Goal: Transaction & Acquisition: Book appointment/travel/reservation

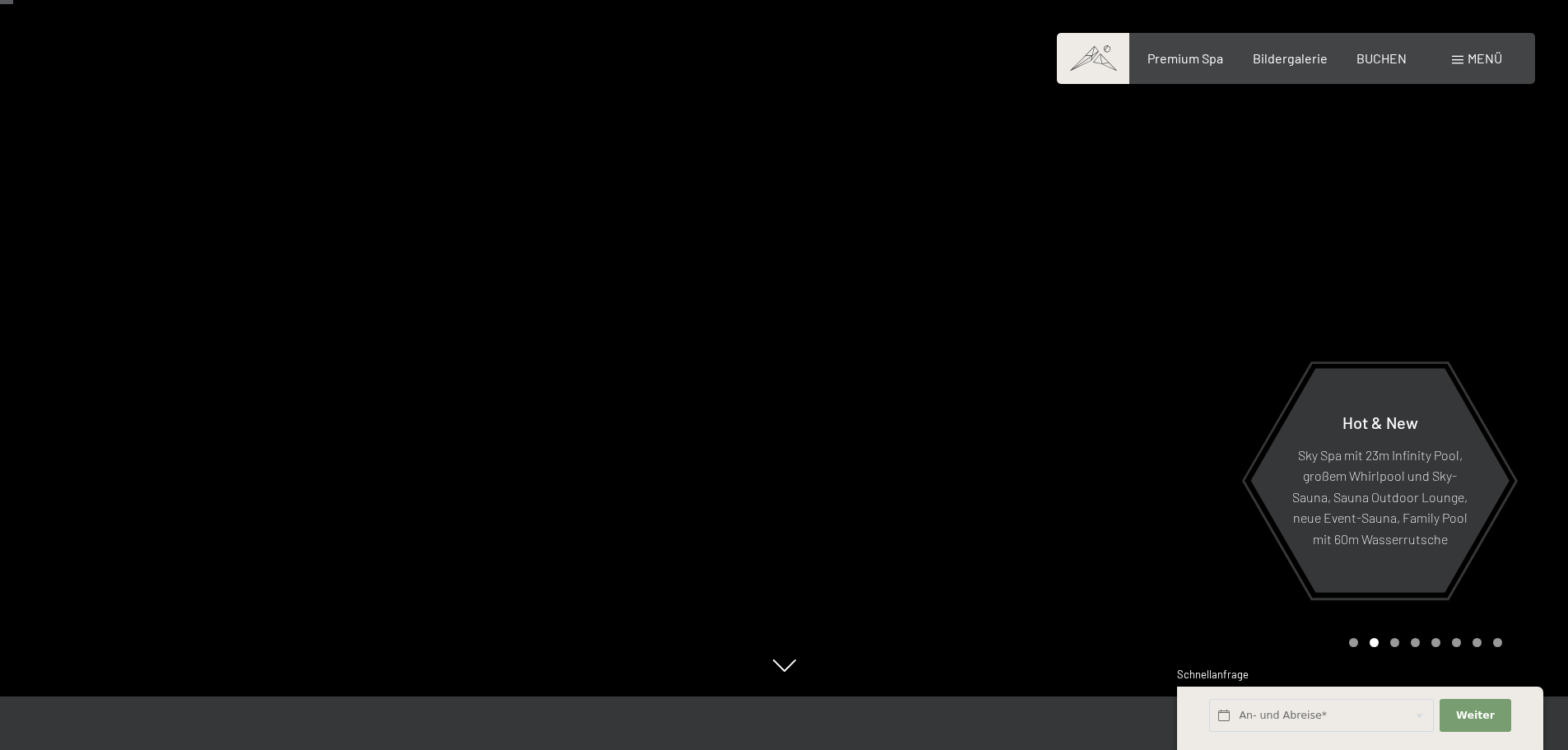
scroll to position [83, 0]
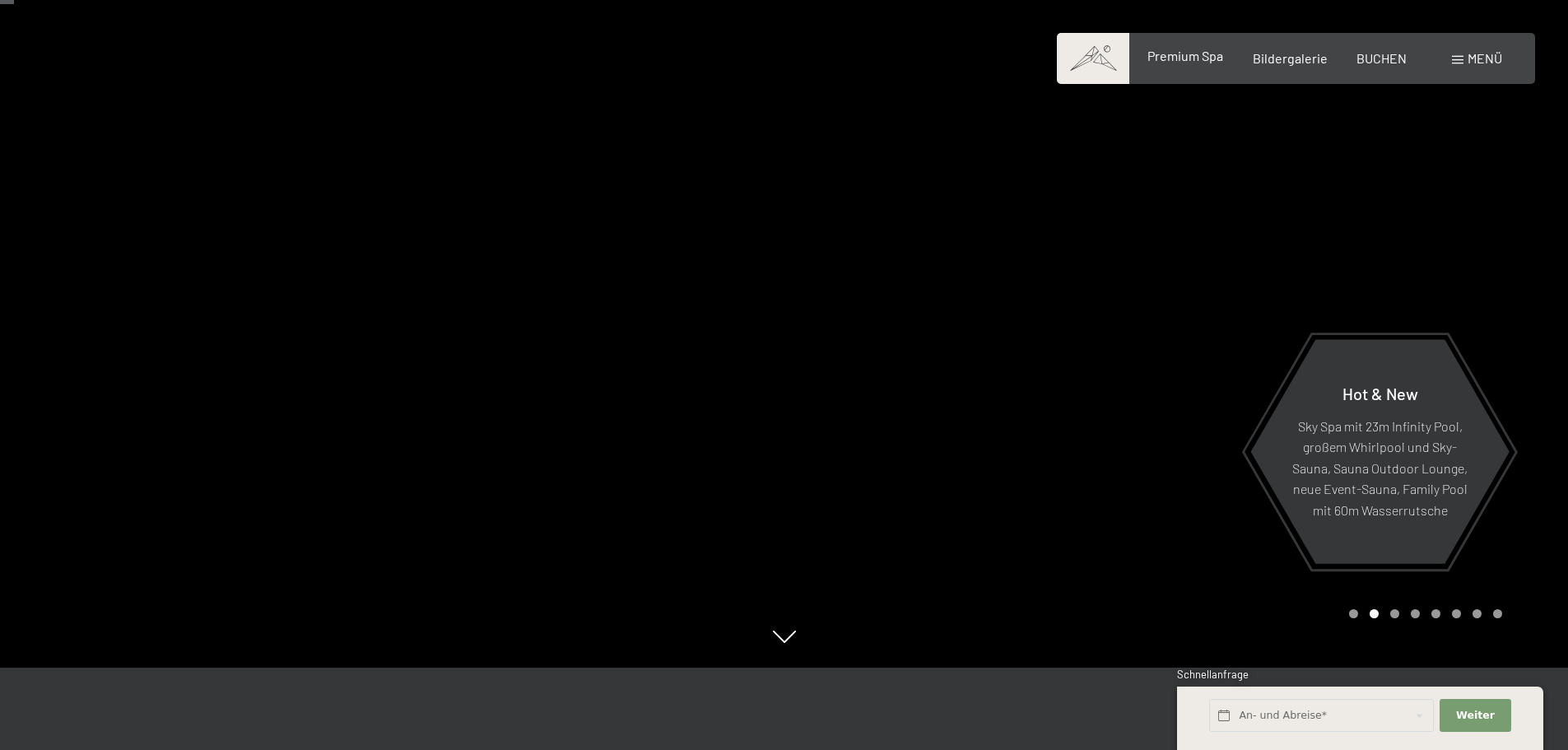
click at [1188, 63] on span "Premium Spa" at bounding box center [1185, 55] width 76 height 16
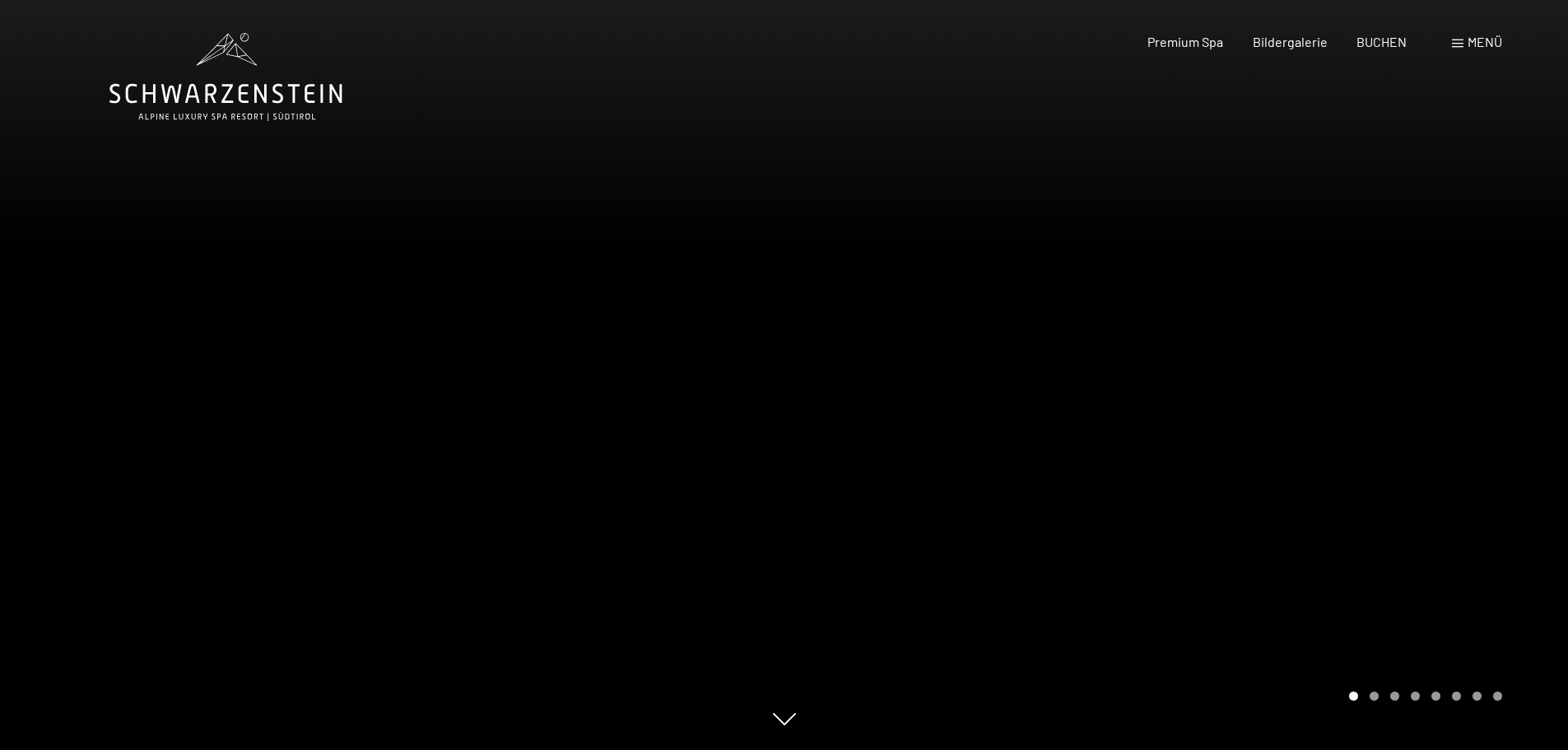
click at [1134, 220] on div at bounding box center [1176, 375] width 784 height 750
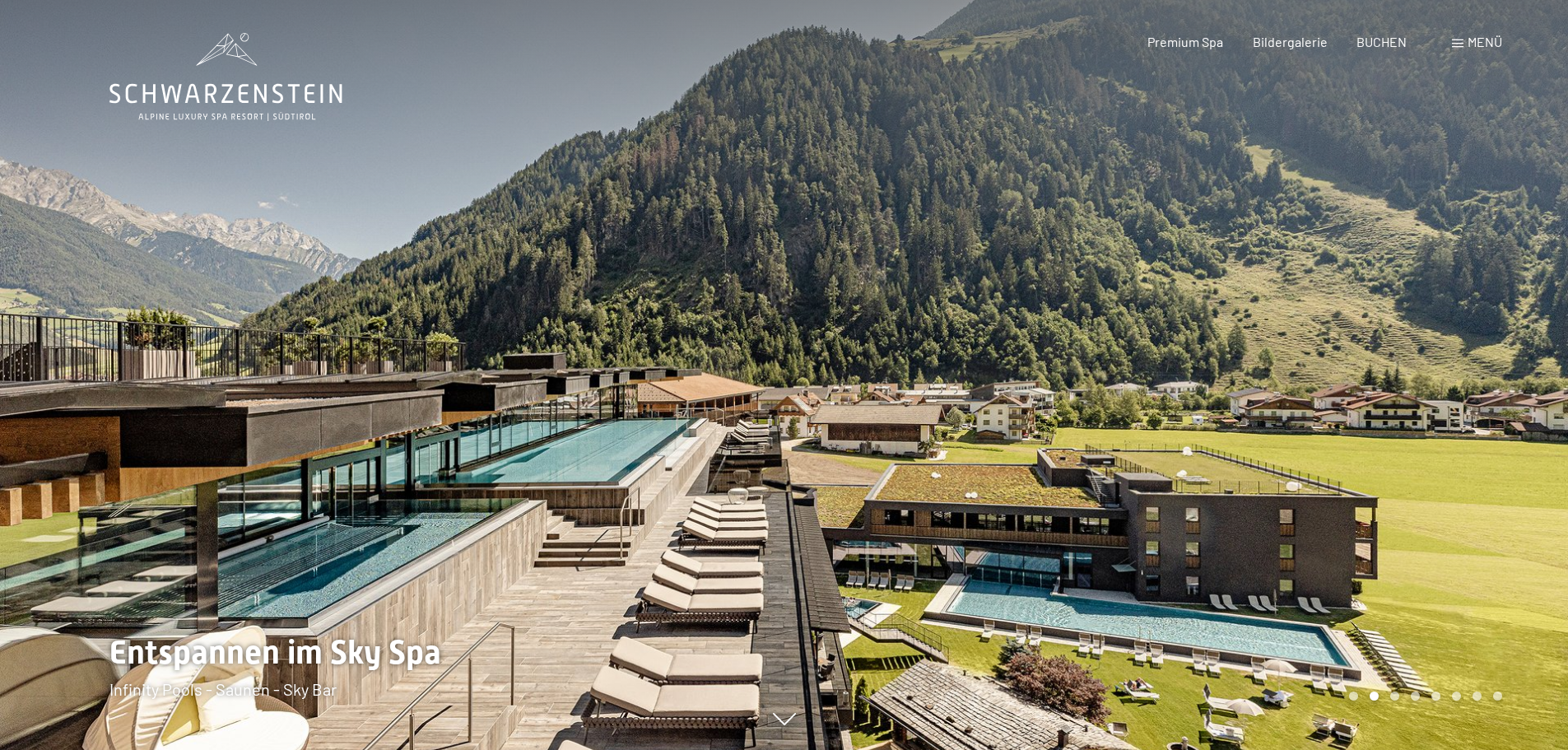
click at [1134, 220] on div at bounding box center [1176, 375] width 784 height 750
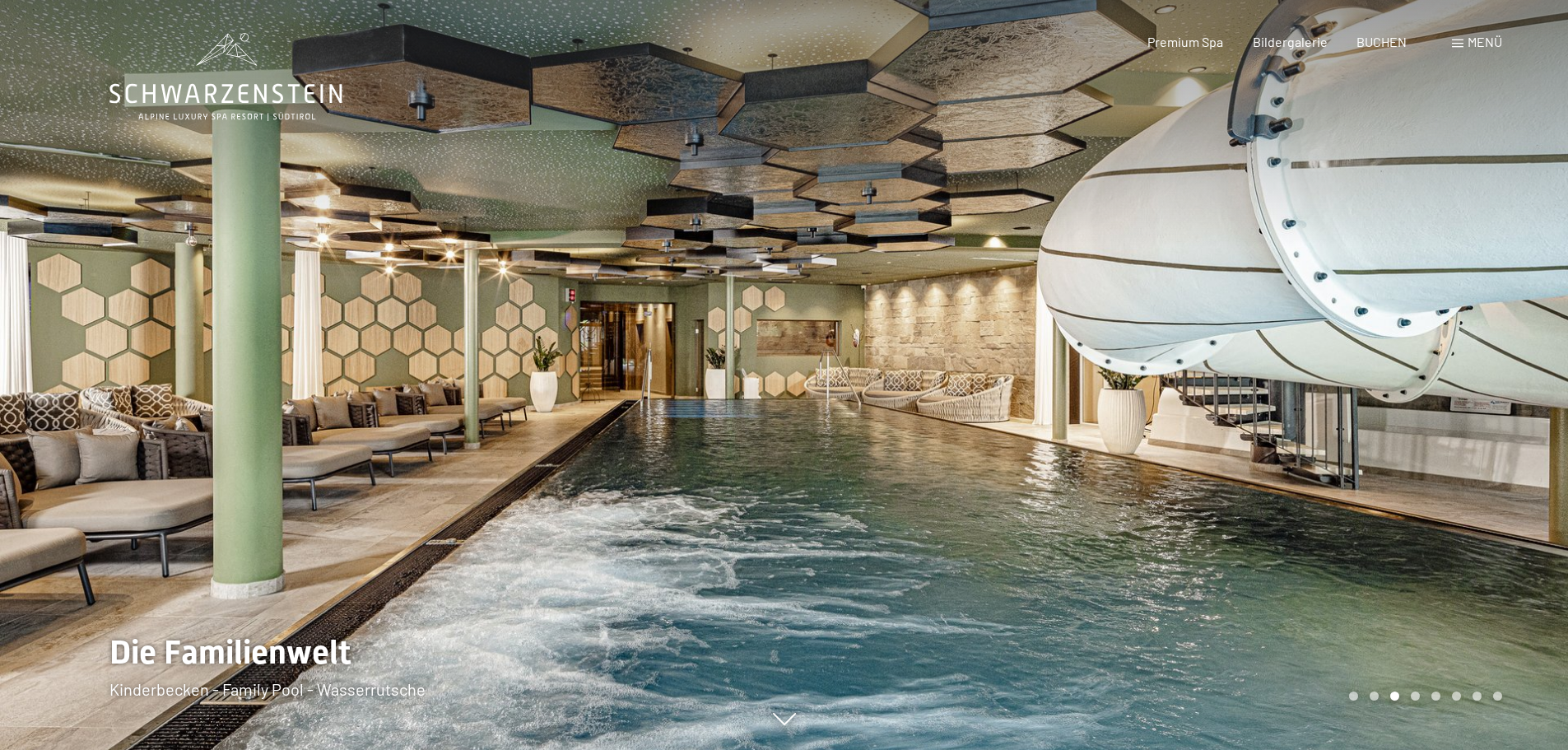
click at [1134, 220] on div at bounding box center [1176, 375] width 784 height 750
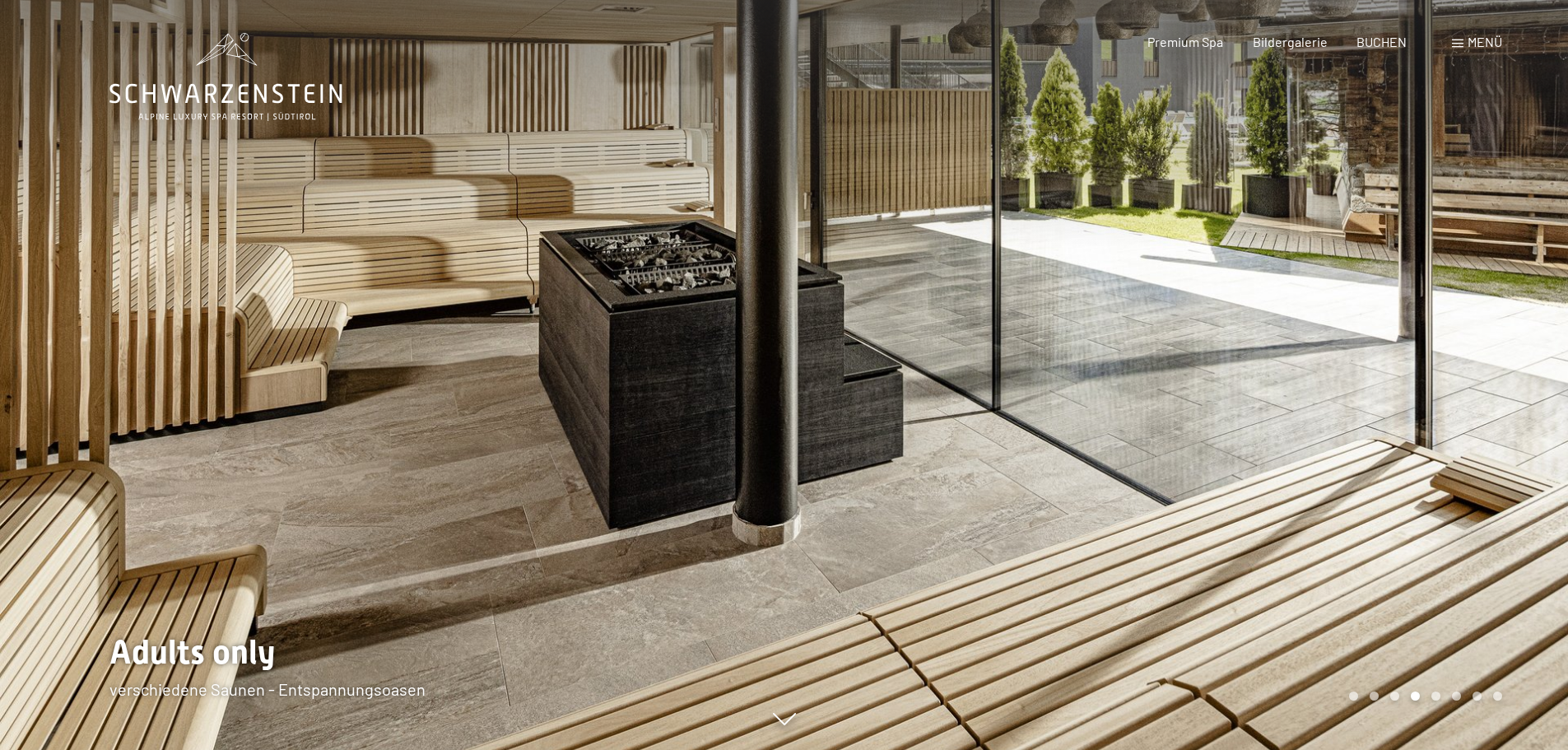
click at [1134, 220] on div at bounding box center [1176, 375] width 784 height 750
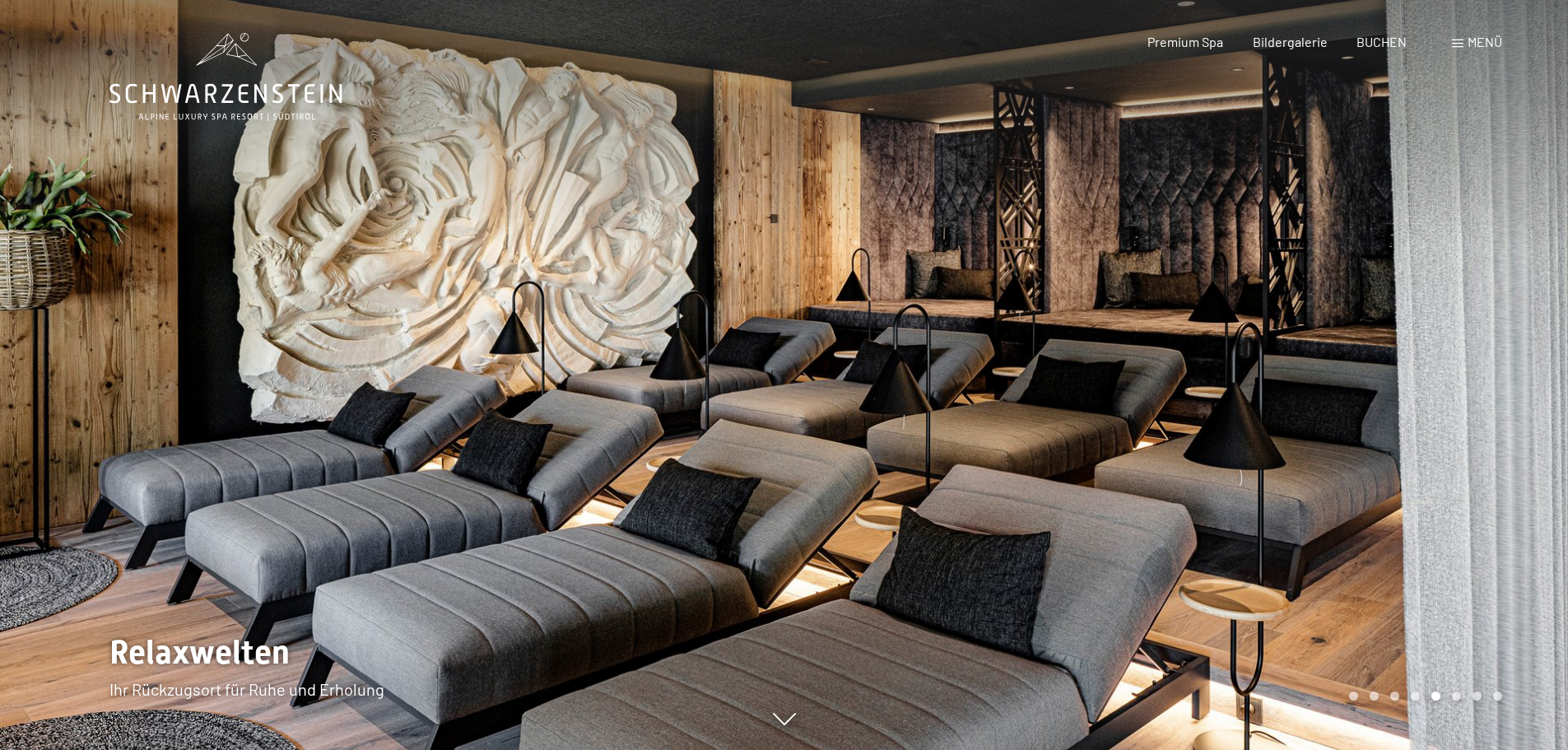
click at [1134, 220] on div at bounding box center [1176, 375] width 784 height 750
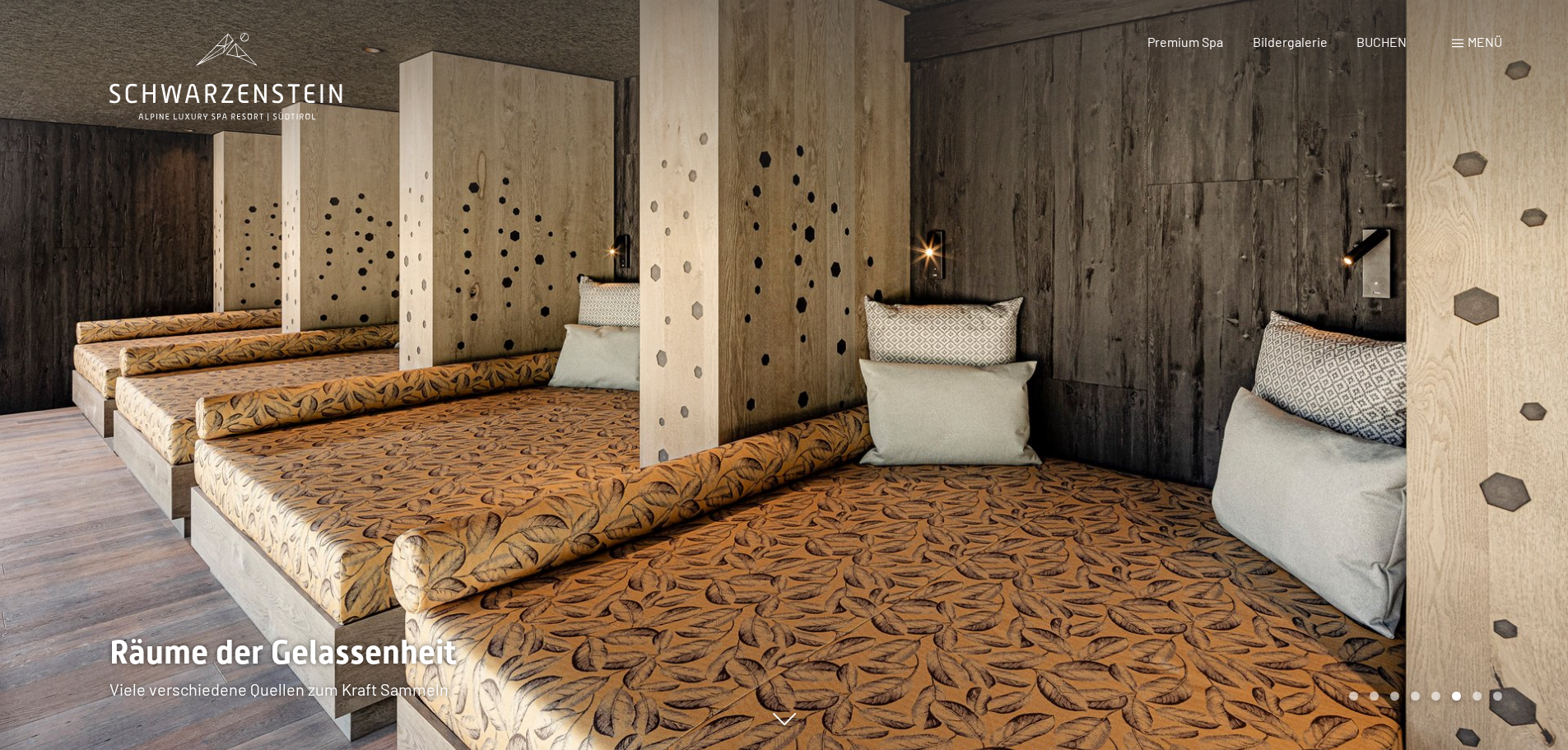
click at [1134, 220] on div at bounding box center [1176, 375] width 784 height 750
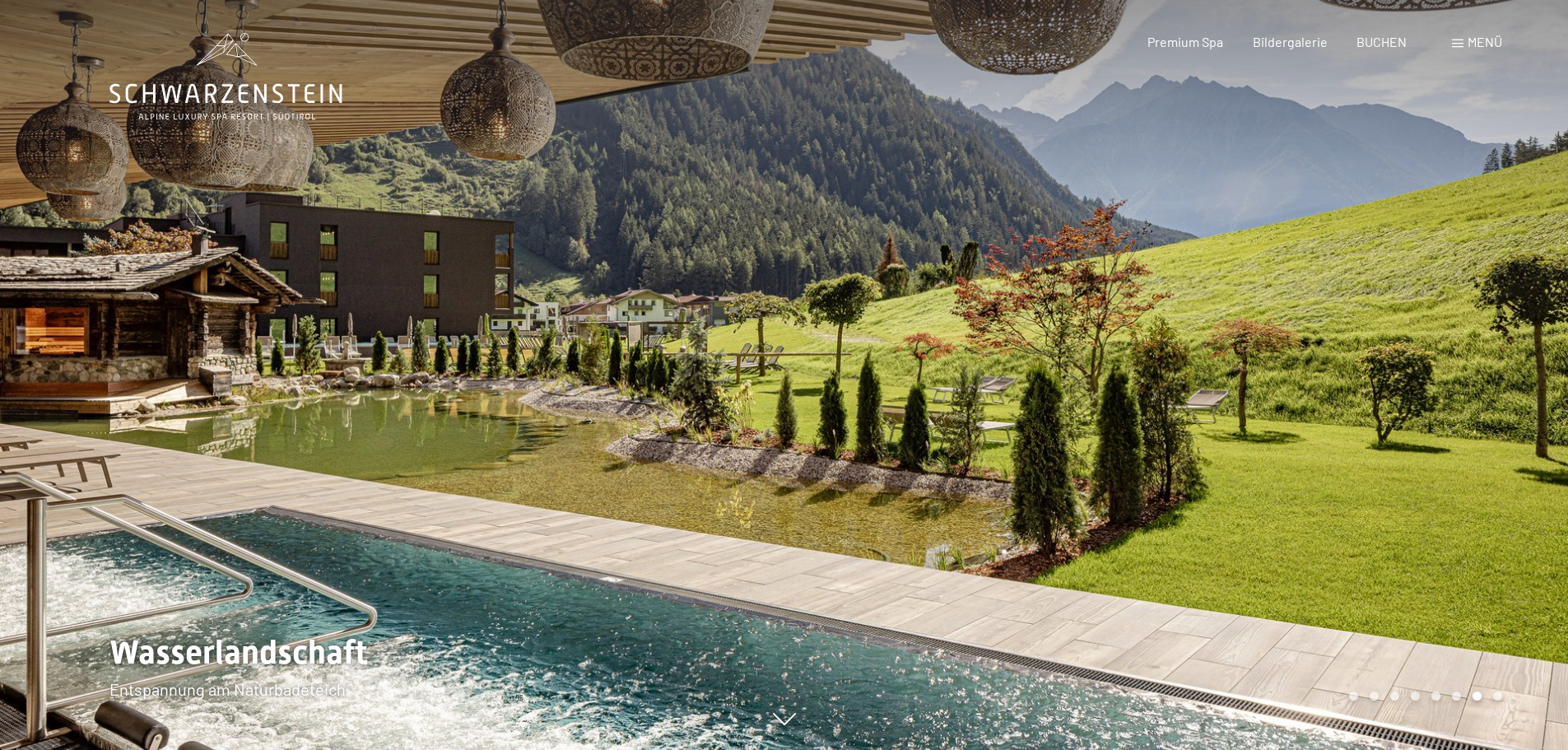
click at [1134, 220] on div at bounding box center [1176, 375] width 784 height 750
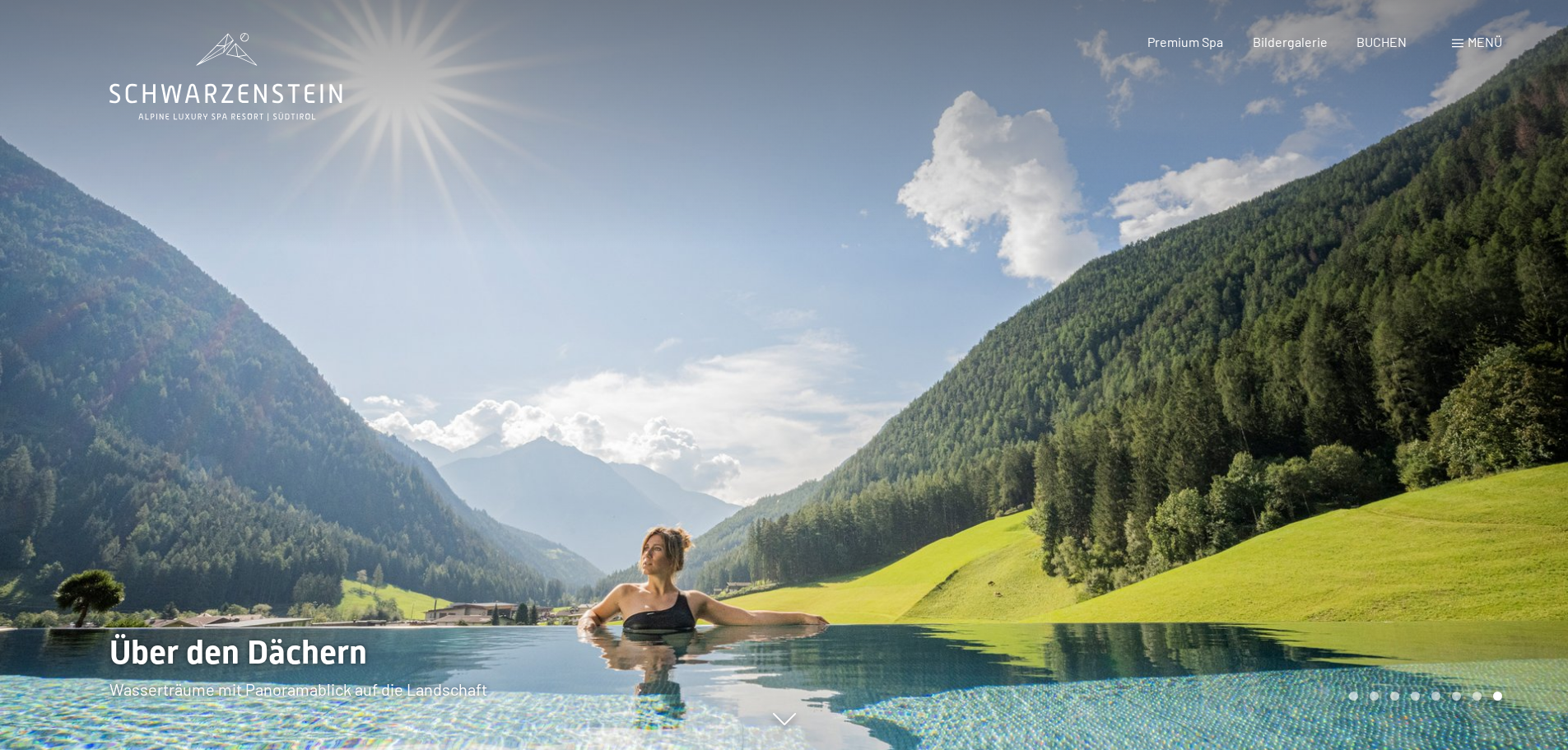
click at [1134, 220] on div at bounding box center [1176, 375] width 784 height 750
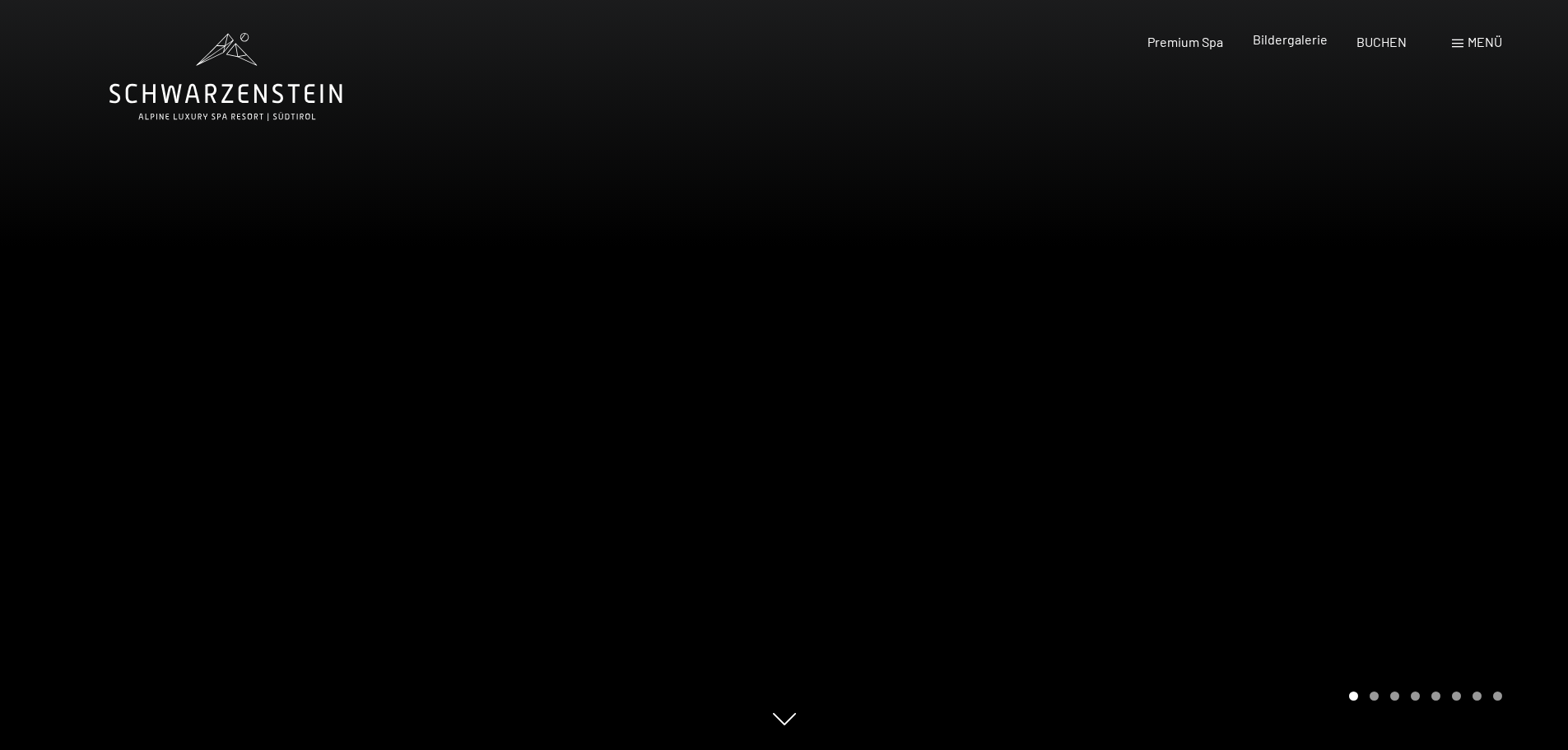
click at [1288, 43] on span "Bildergalerie" at bounding box center [1290, 38] width 75 height 16
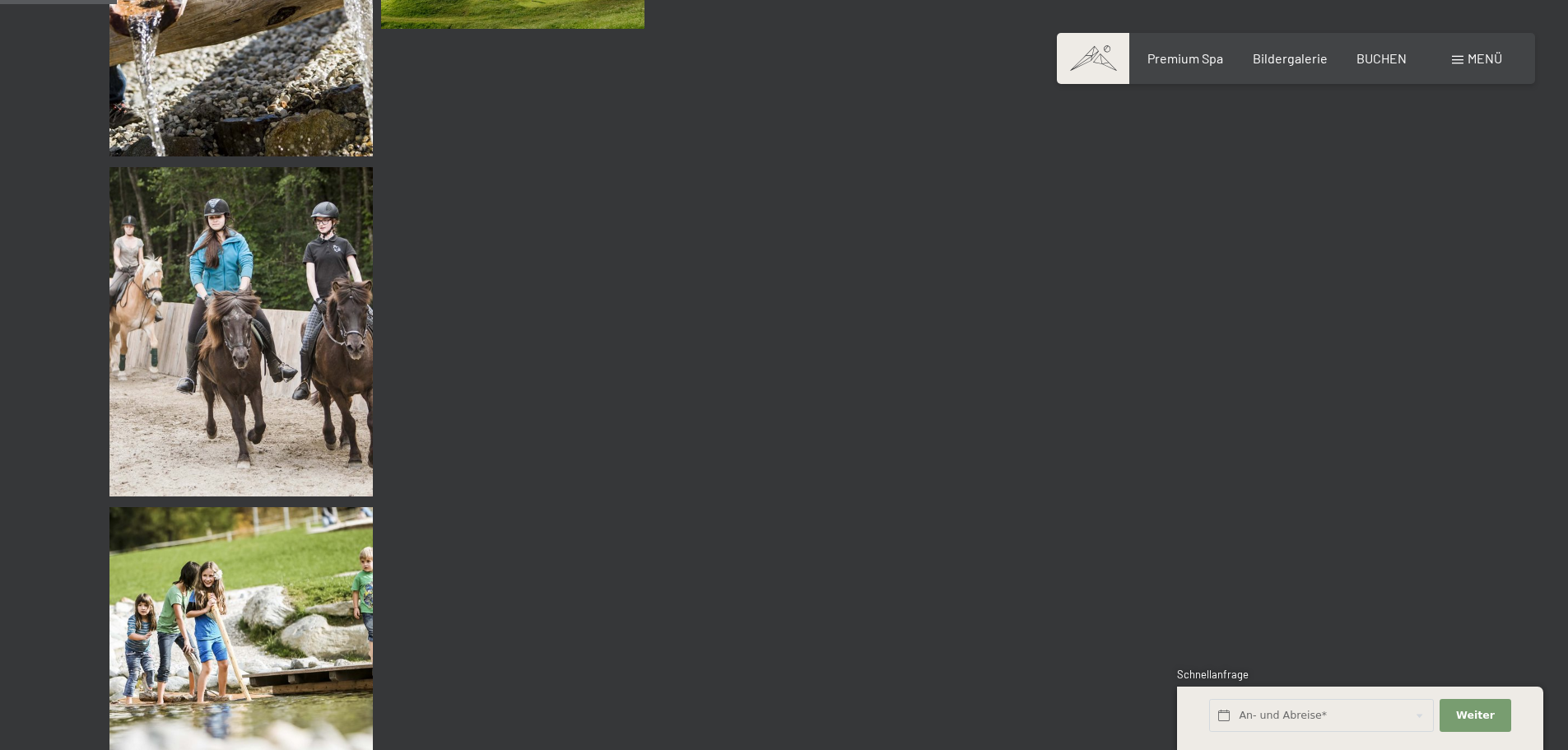
scroll to position [1564, 0]
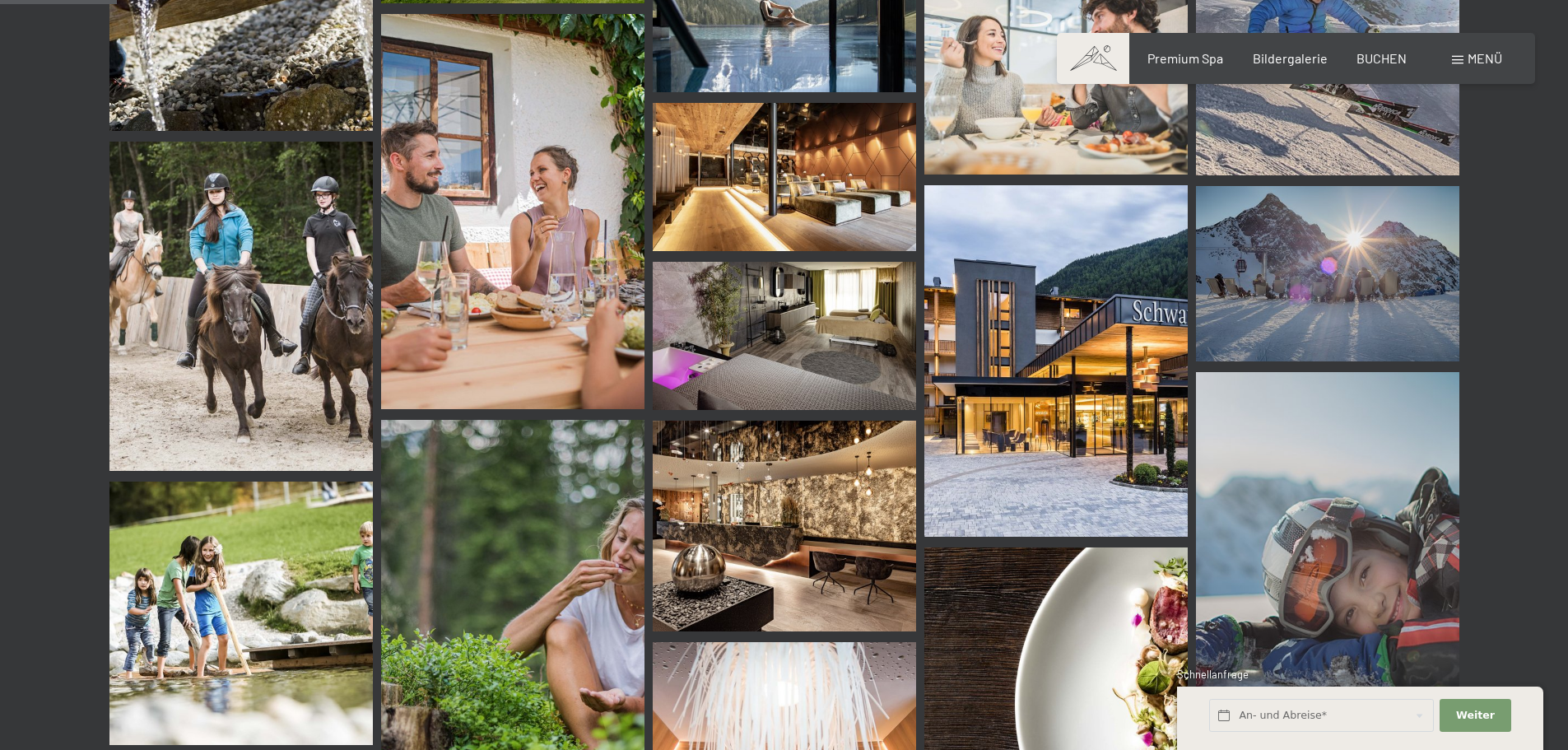
click at [1114, 376] on img at bounding box center [1055, 361] width 263 height 352
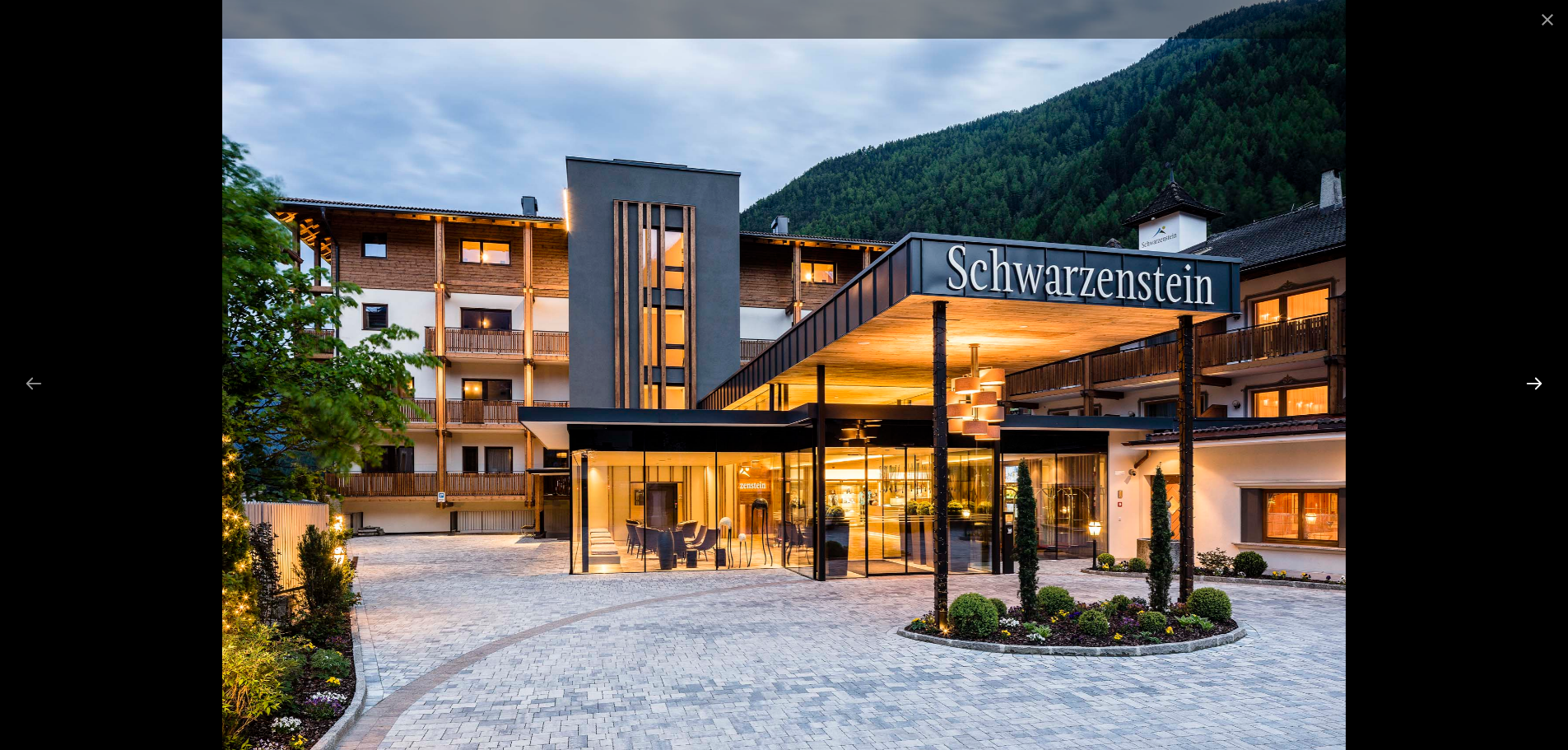
click at [1525, 380] on button "Next slide" at bounding box center [1534, 383] width 34 height 32
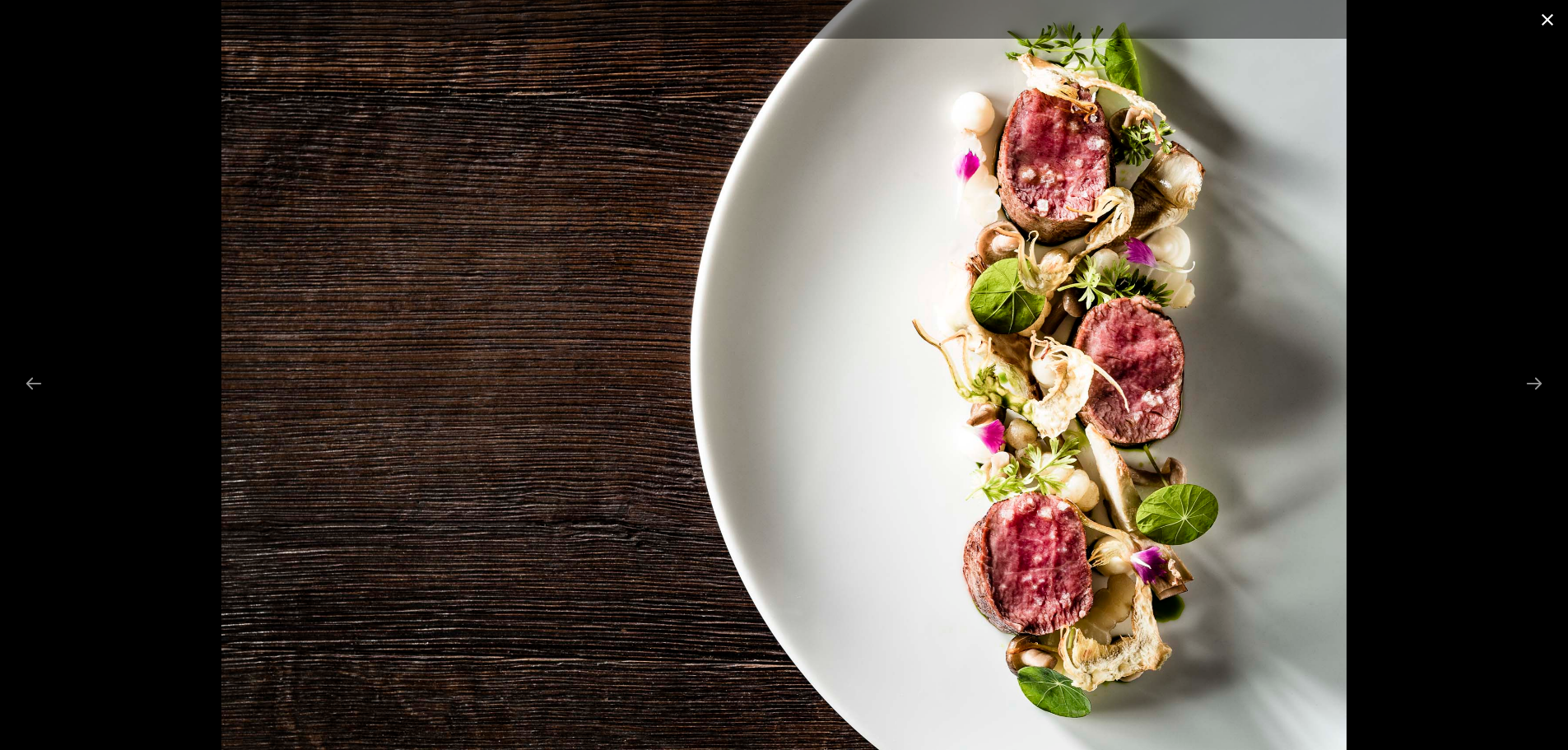
click at [1540, 16] on button "Close gallery" at bounding box center [1546, 19] width 41 height 38
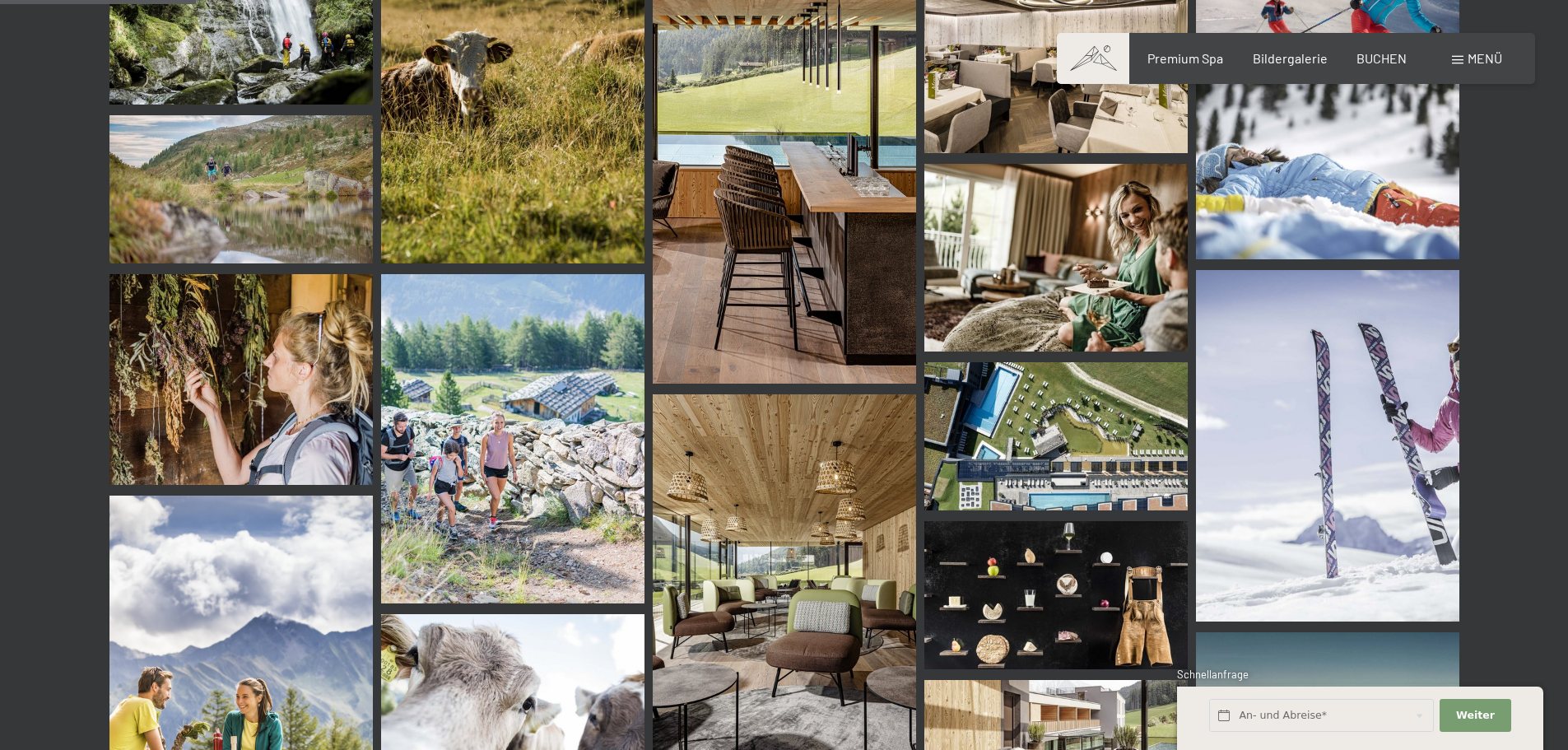
scroll to position [2799, 0]
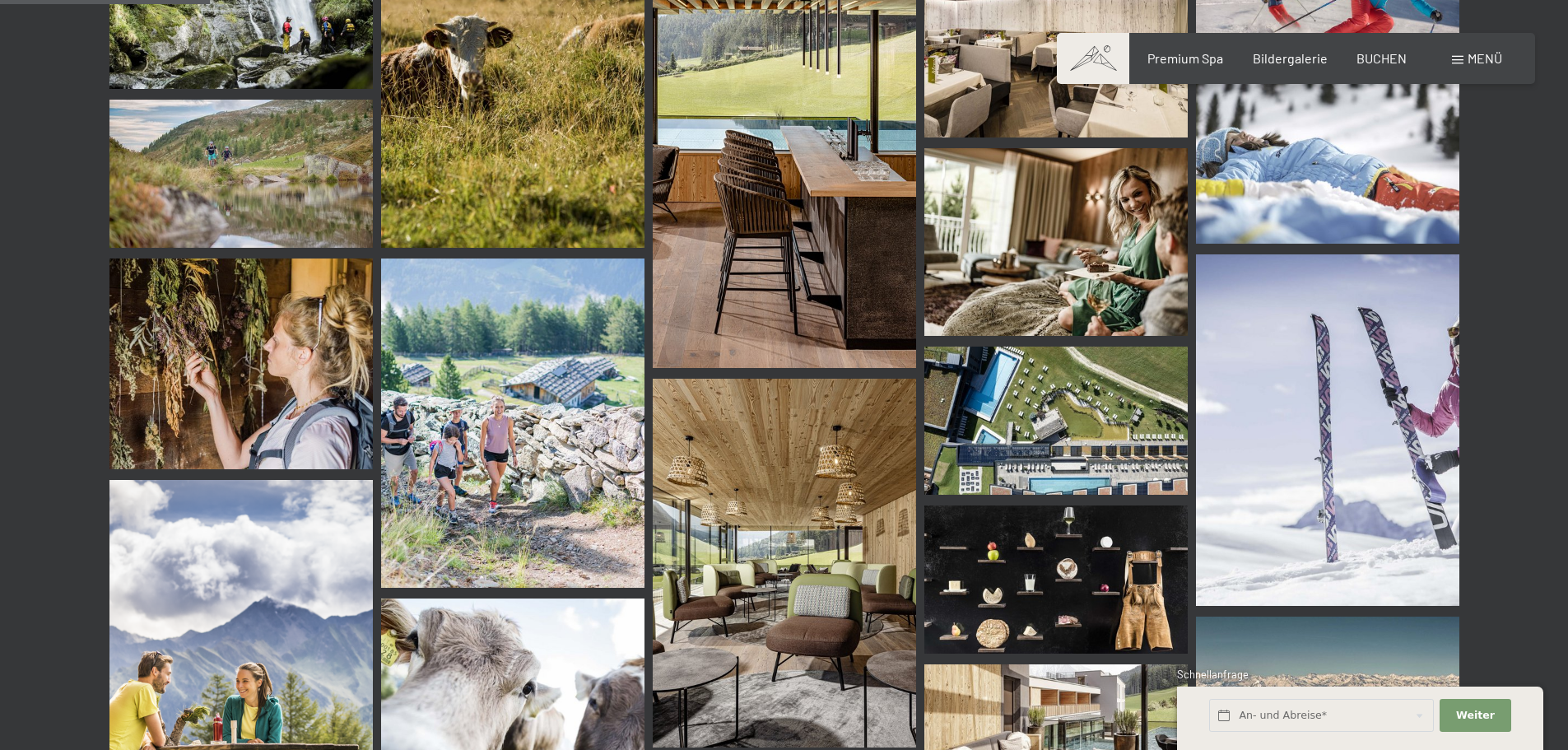
click at [1014, 89] on img at bounding box center [1055, 32] width 263 height 210
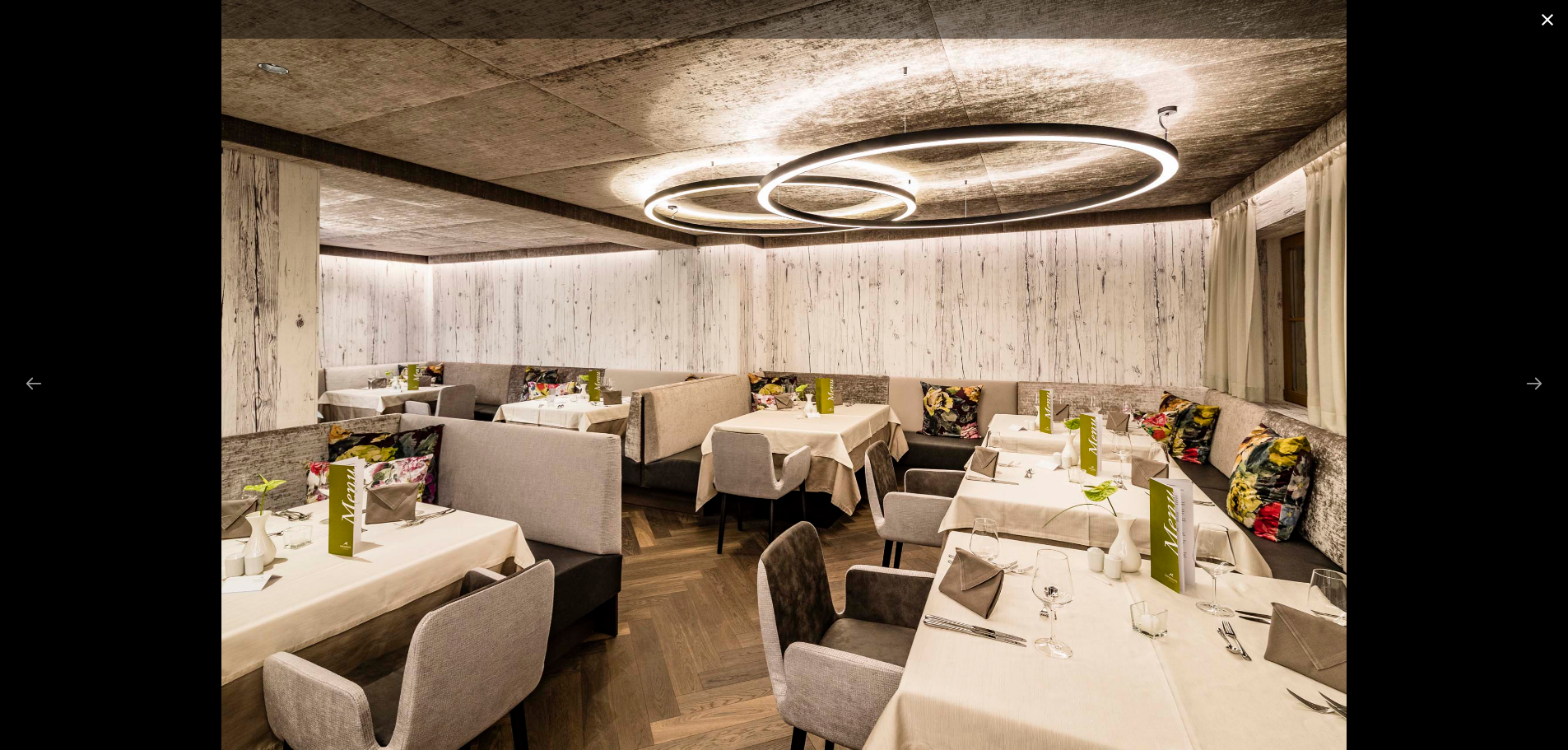
click at [1549, 24] on button "Close gallery" at bounding box center [1546, 19] width 41 height 38
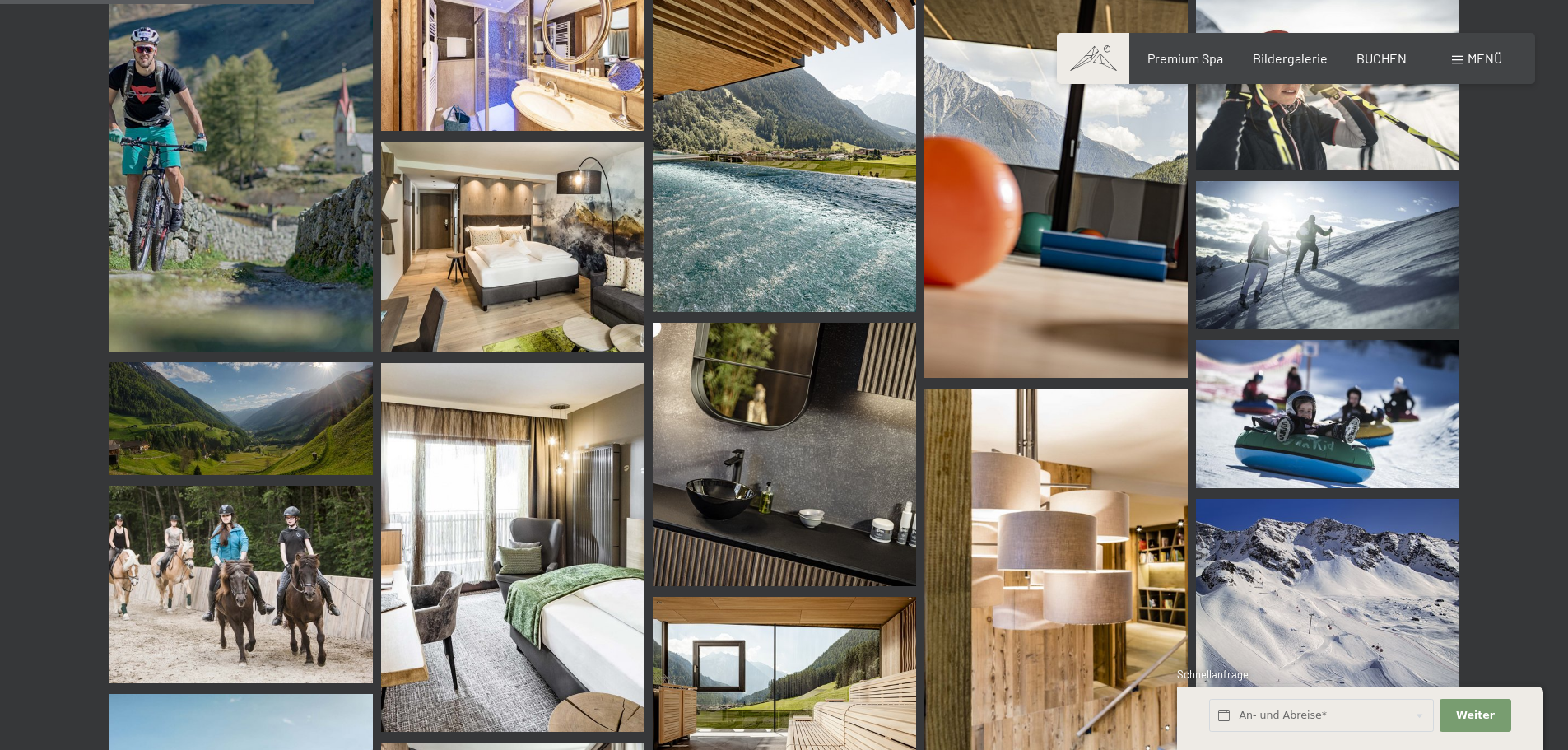
scroll to position [4198, 0]
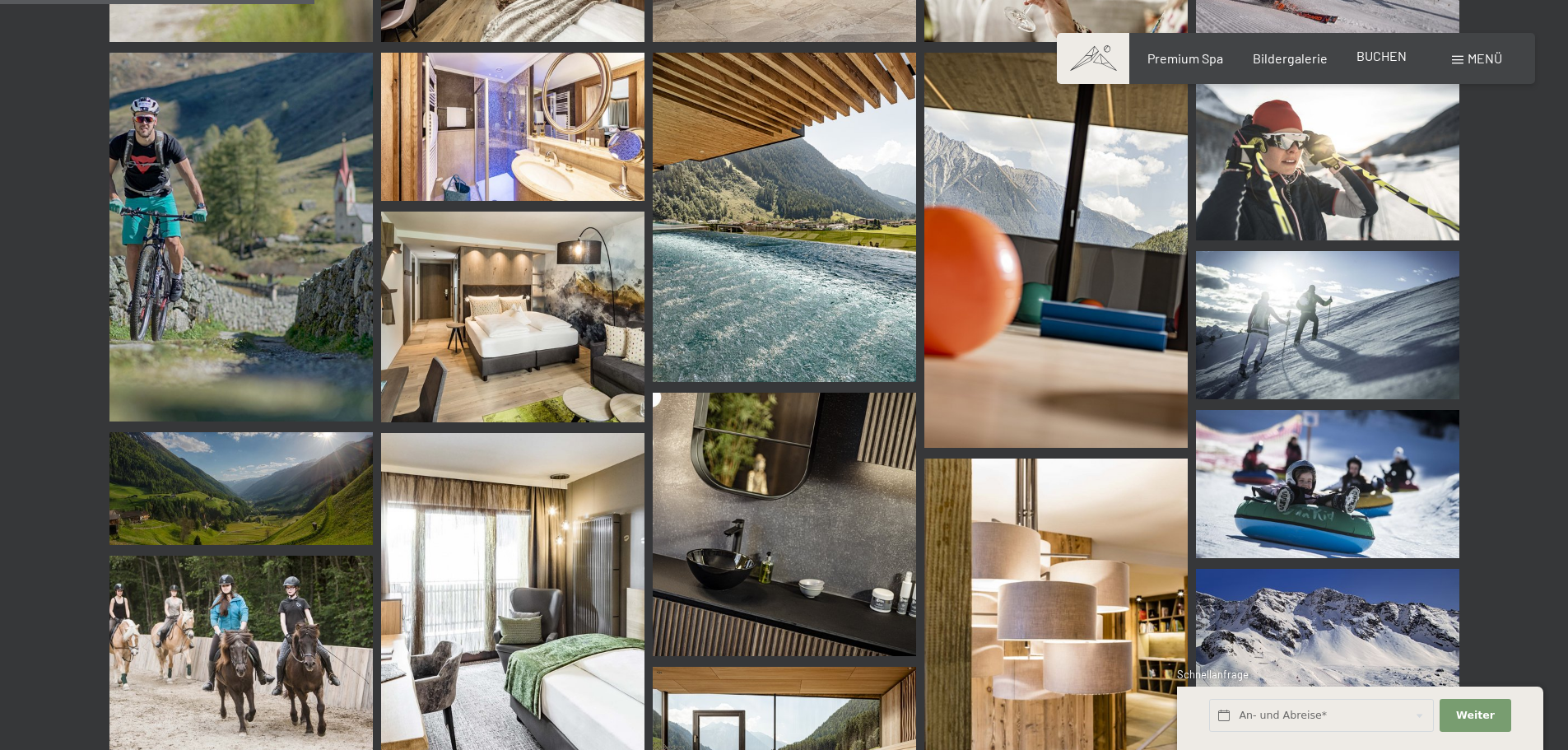
click at [1373, 53] on span "BUCHEN" at bounding box center [1381, 55] width 50 height 16
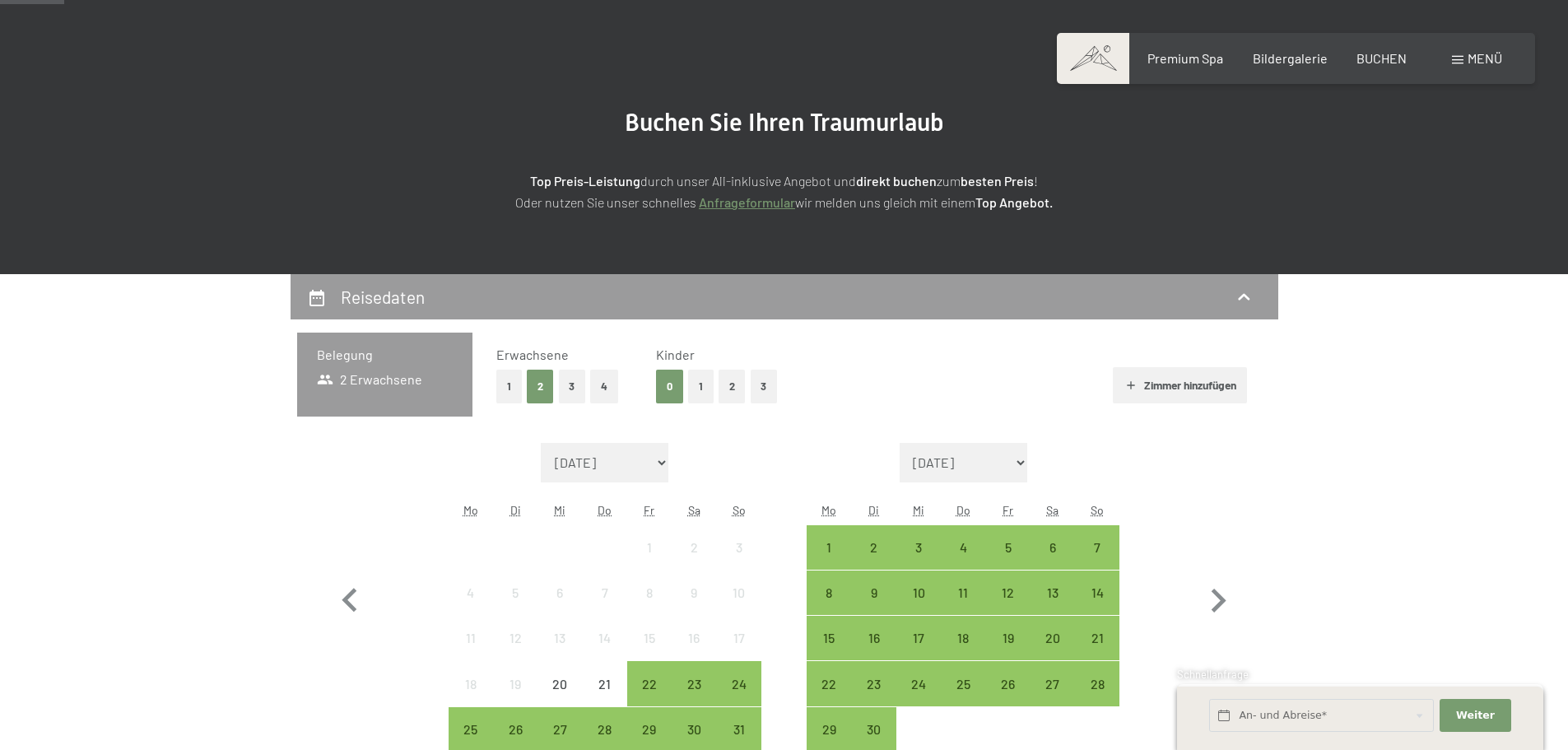
scroll to position [247, 0]
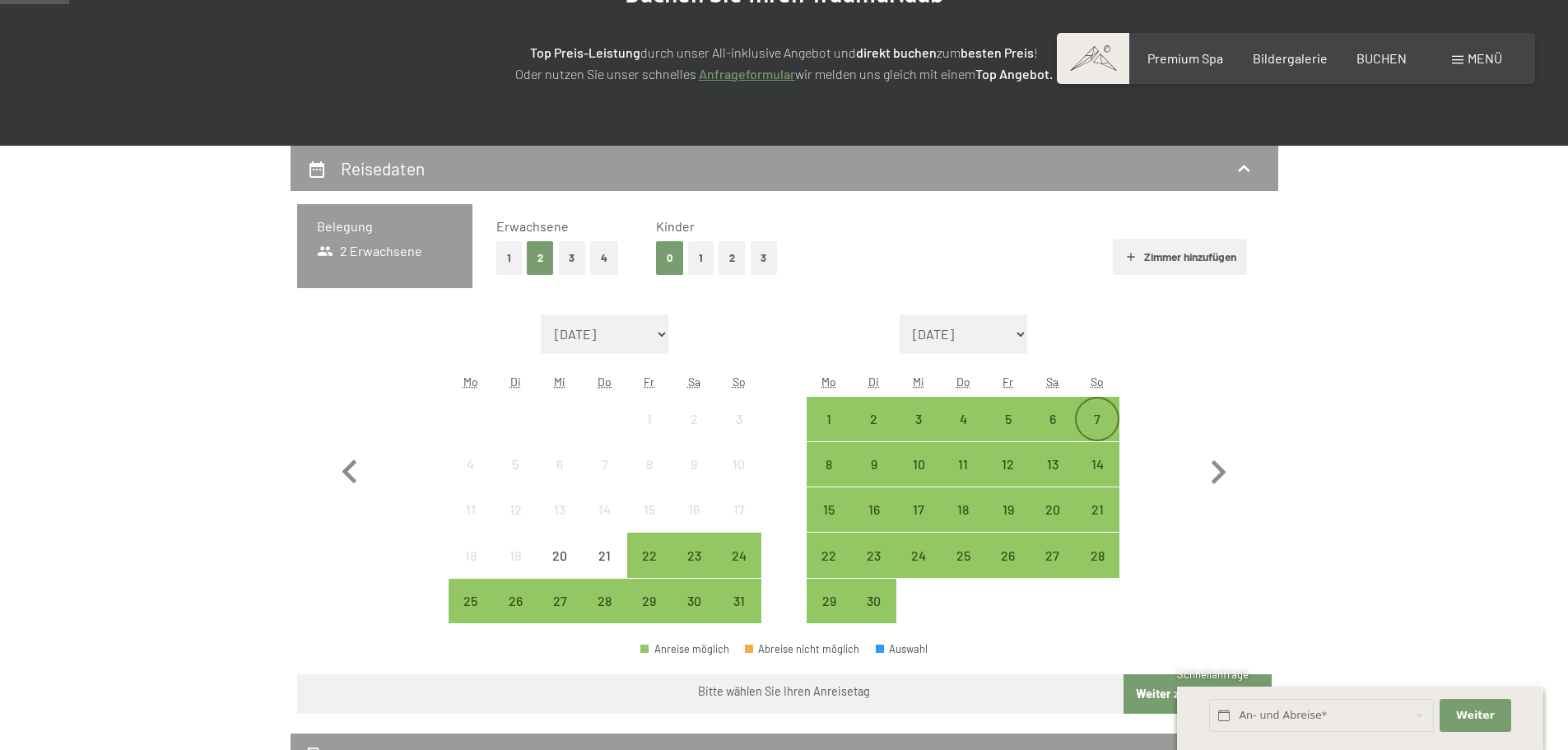
click at [1103, 406] on div "7" at bounding box center [1096, 418] width 41 height 41
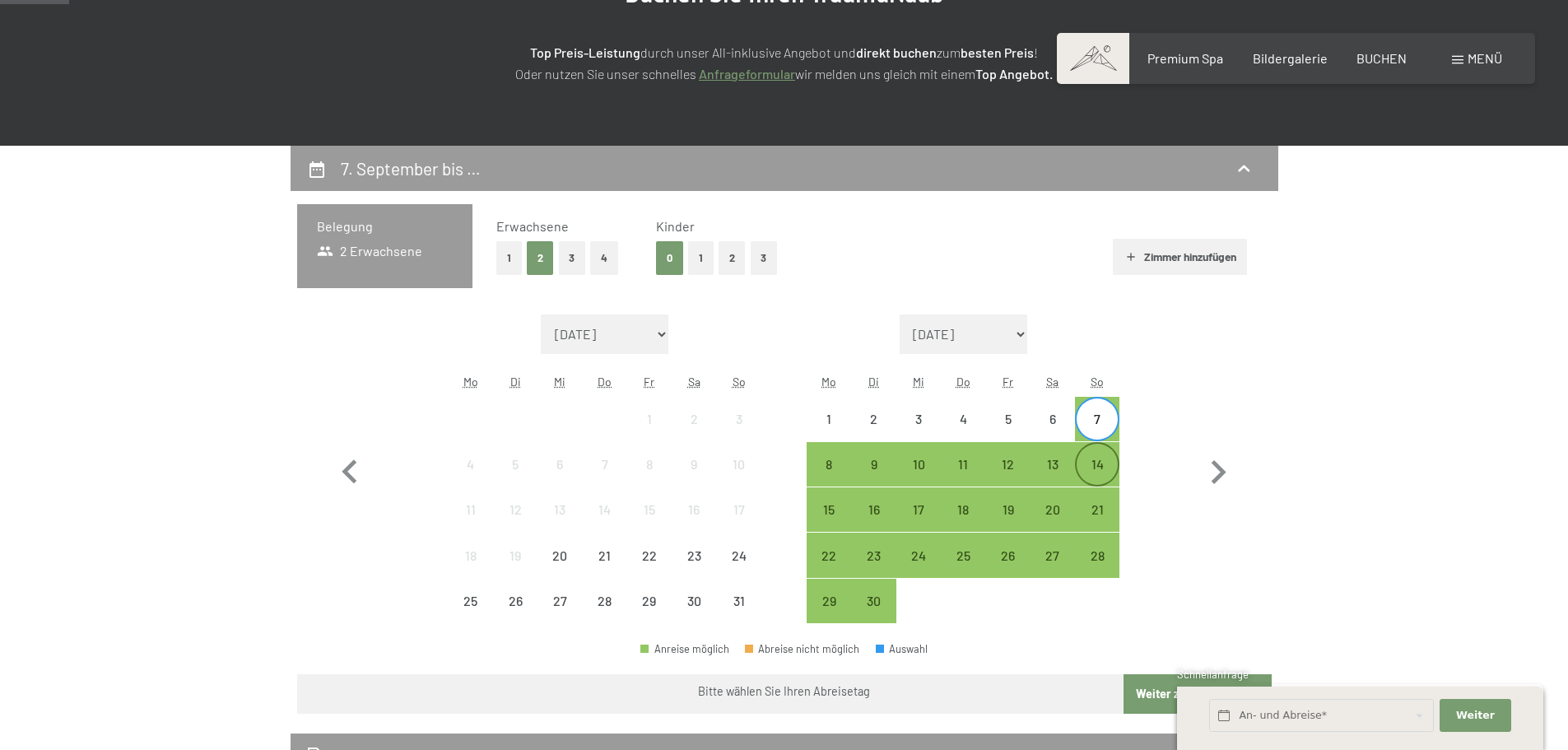
click at [1112, 463] on div "14" at bounding box center [1096, 478] width 41 height 41
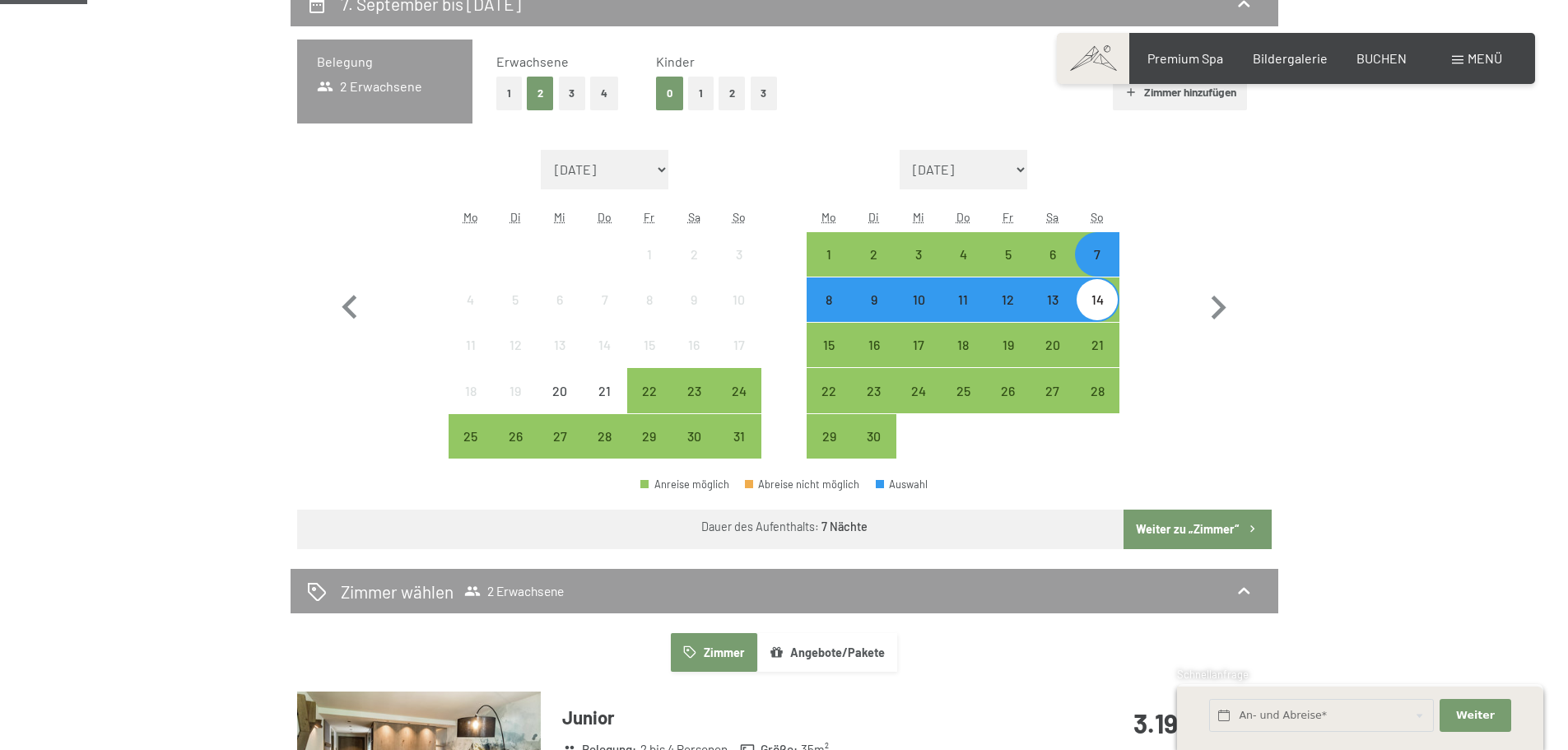
click at [1173, 519] on button "Weiter zu „Zimmer“" at bounding box center [1196, 529] width 147 height 39
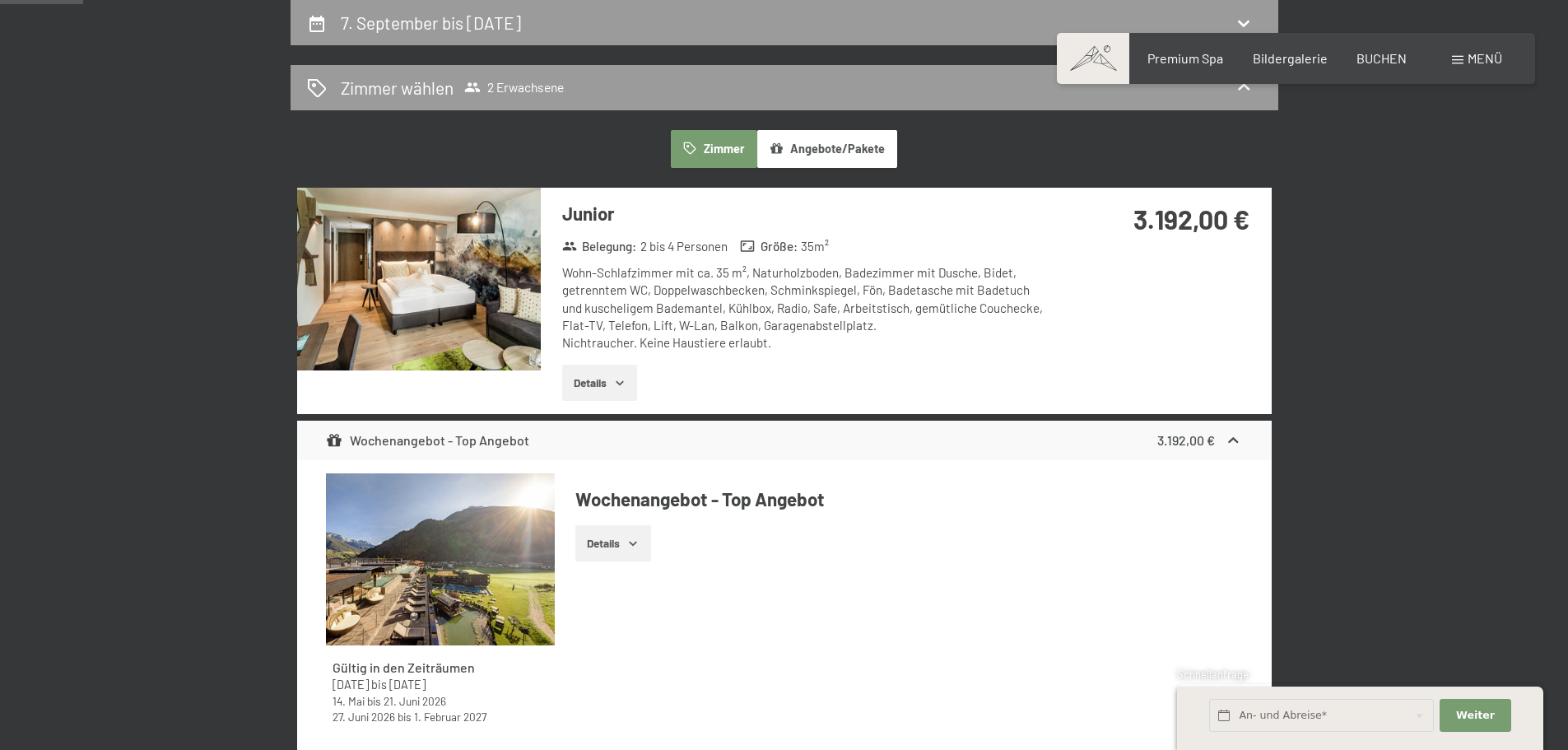
click at [784, 246] on strong "Größe :" at bounding box center [768, 246] width 58 height 18
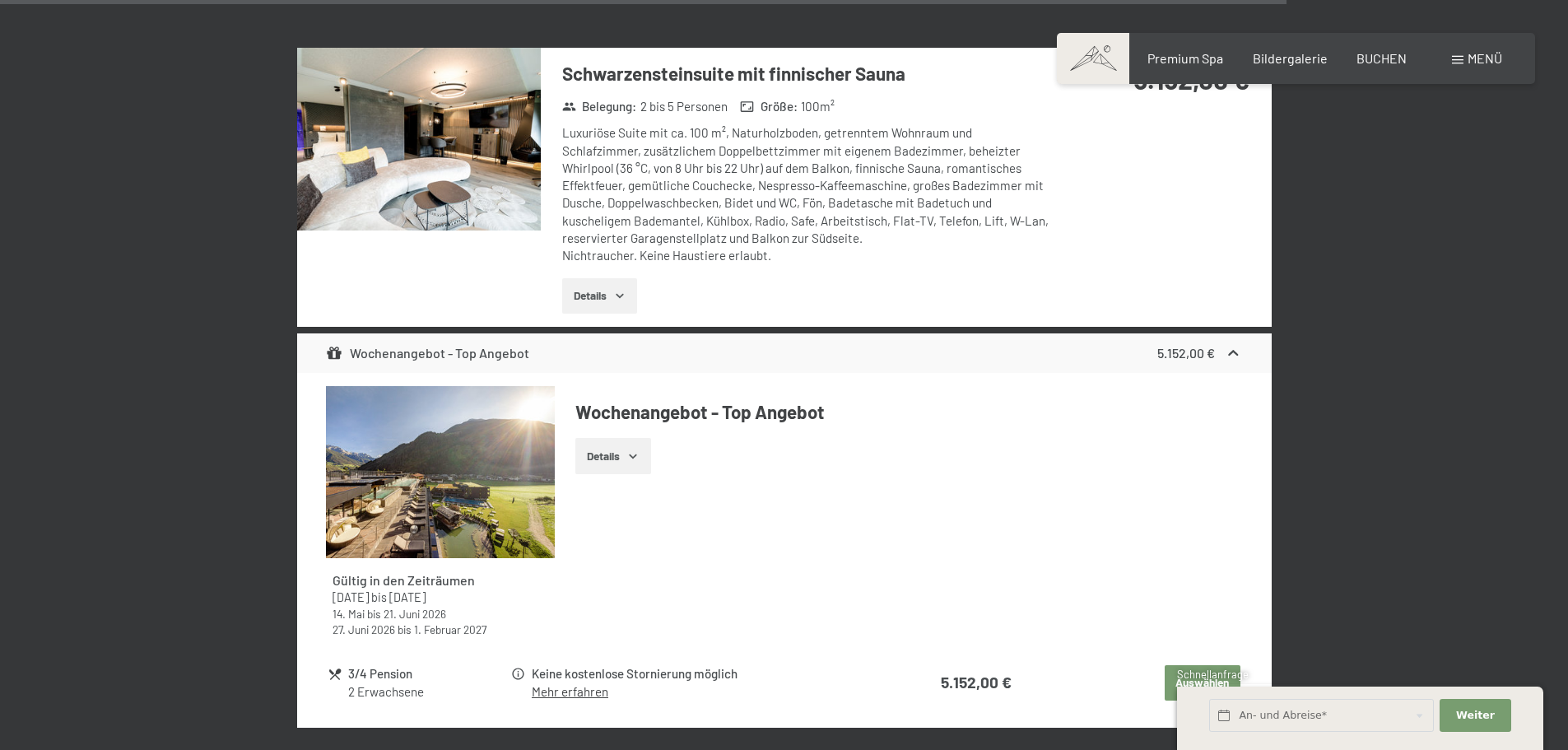
scroll to position [5496, 0]
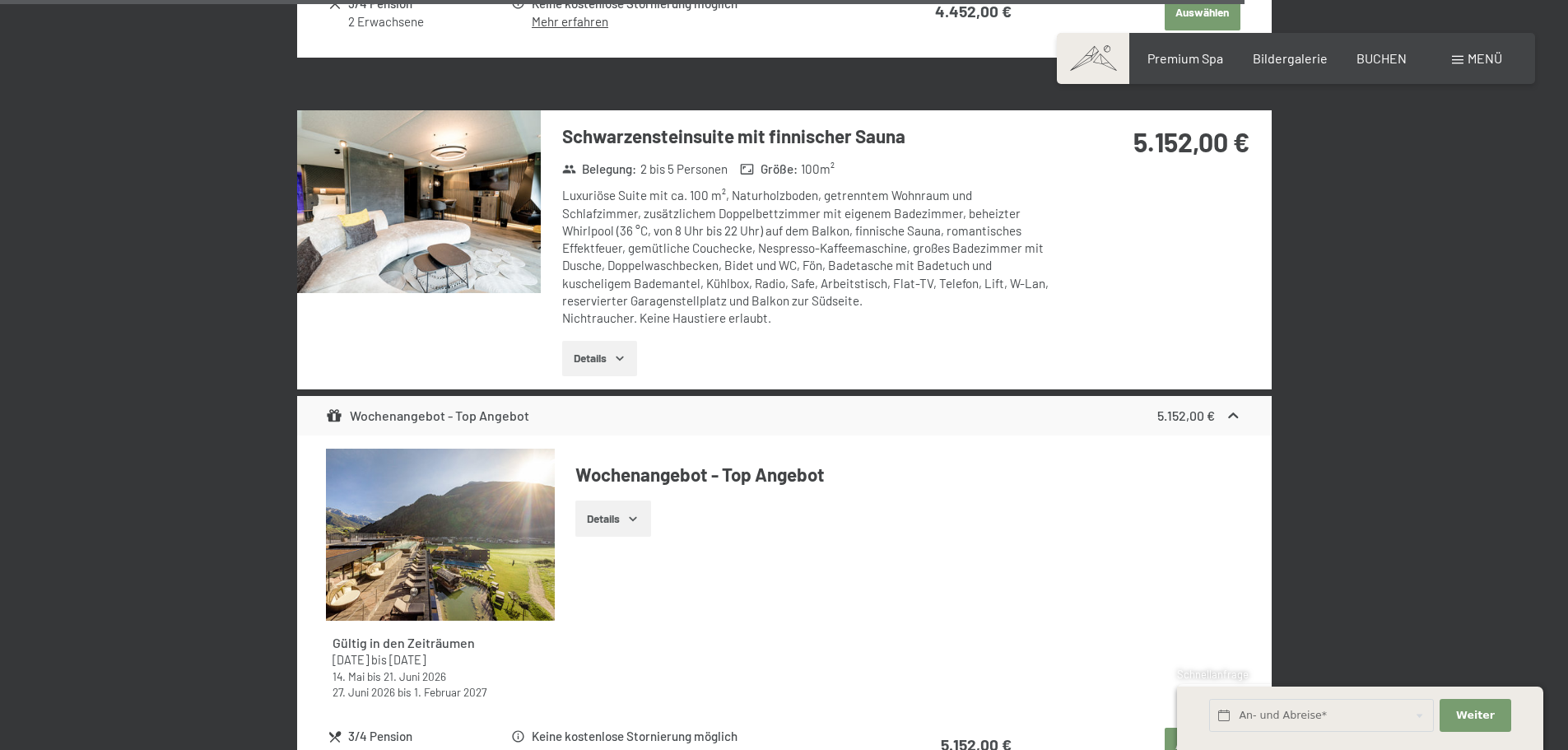
click at [601, 347] on button "Details" at bounding box center [599, 358] width 75 height 36
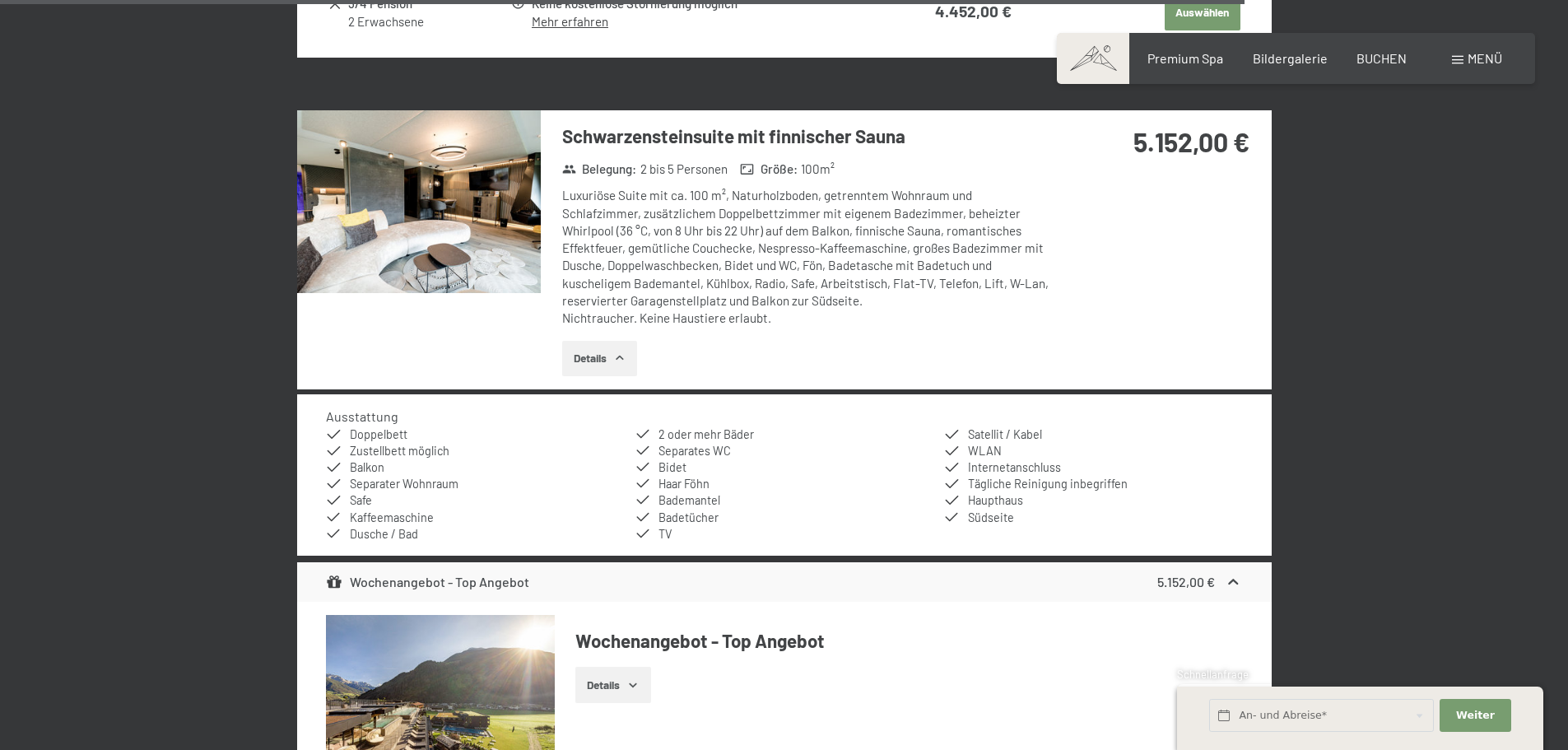
click at [476, 236] on img at bounding box center [419, 201] width 244 height 183
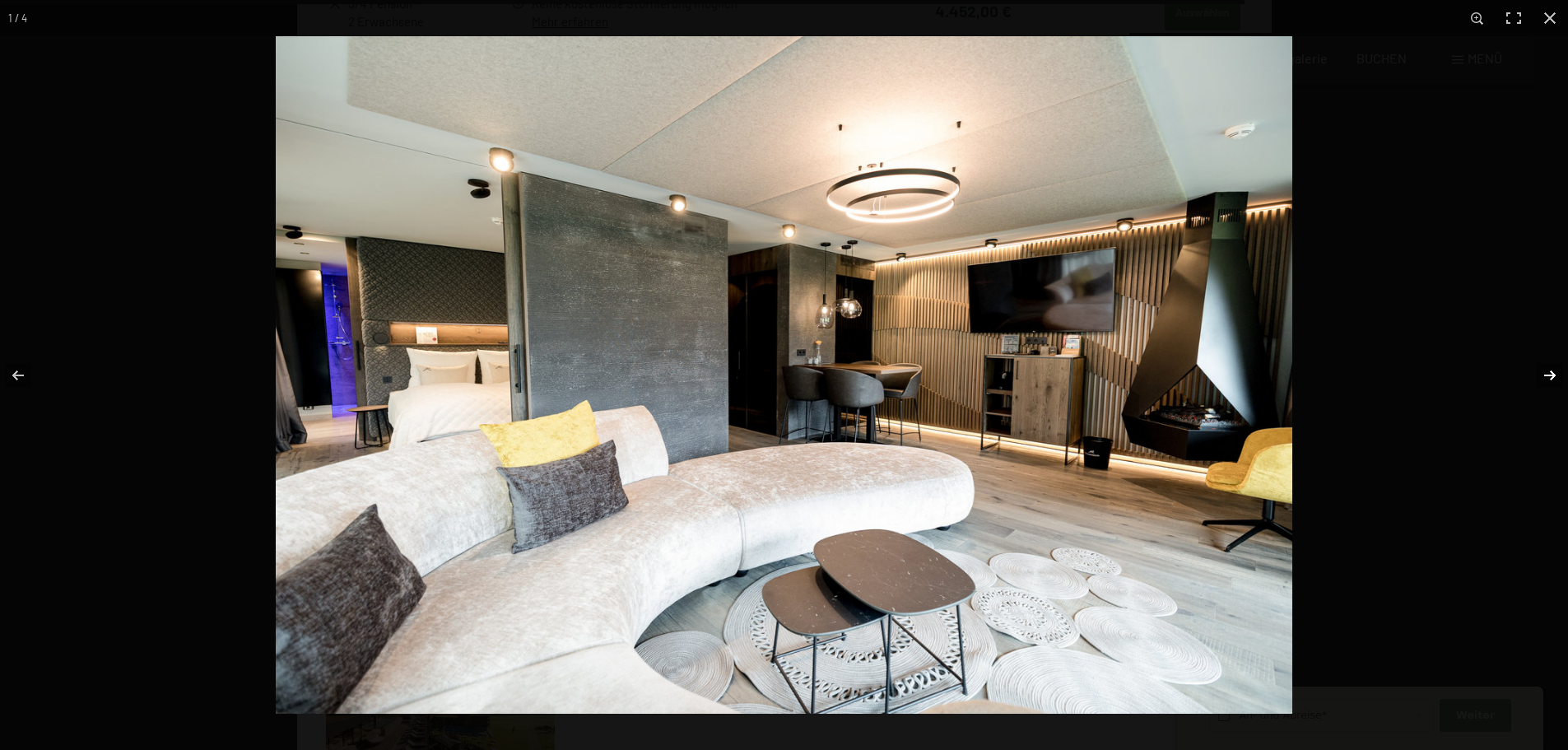
click at [1548, 374] on button "button" at bounding box center [1539, 375] width 58 height 83
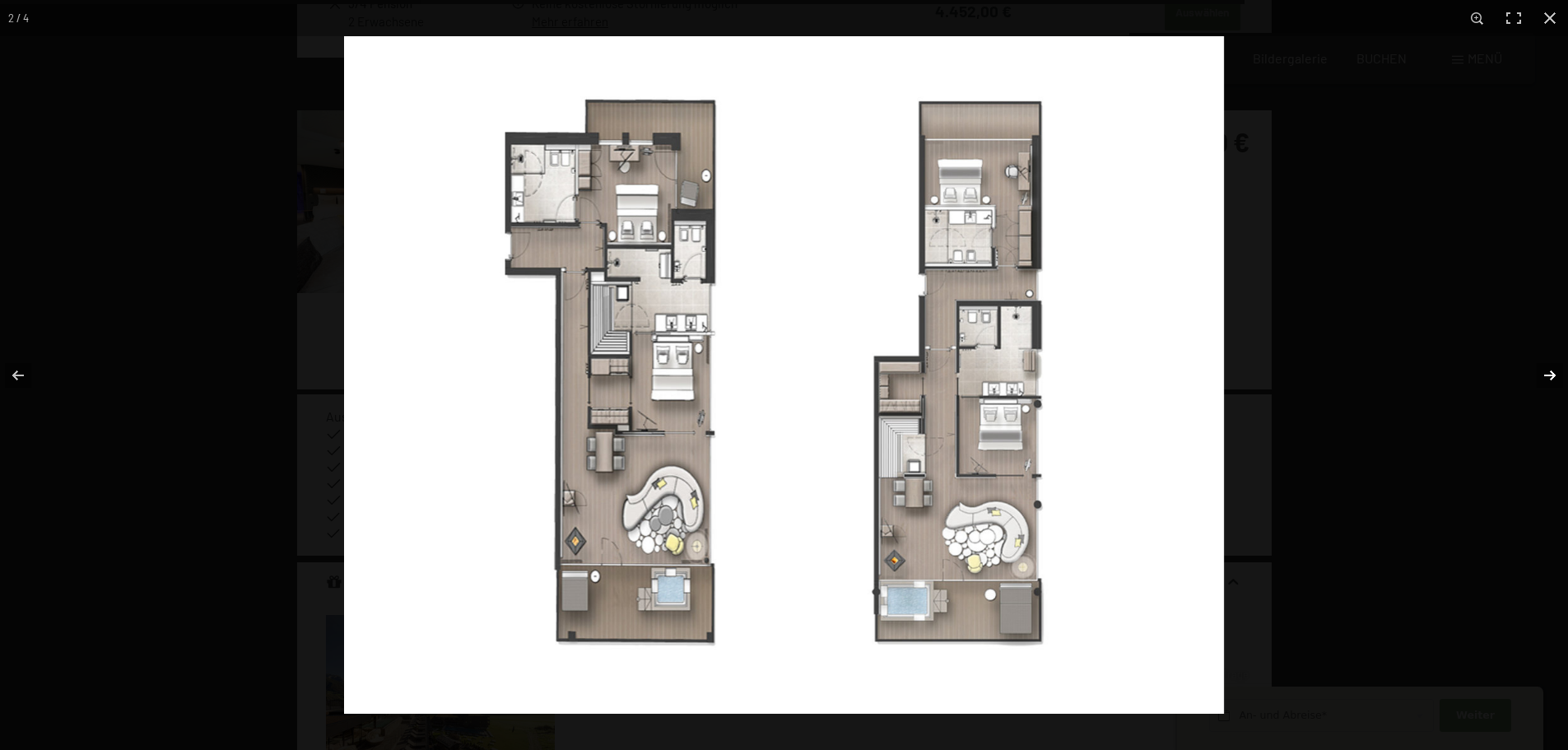
click at [1548, 374] on button "button" at bounding box center [1539, 375] width 58 height 83
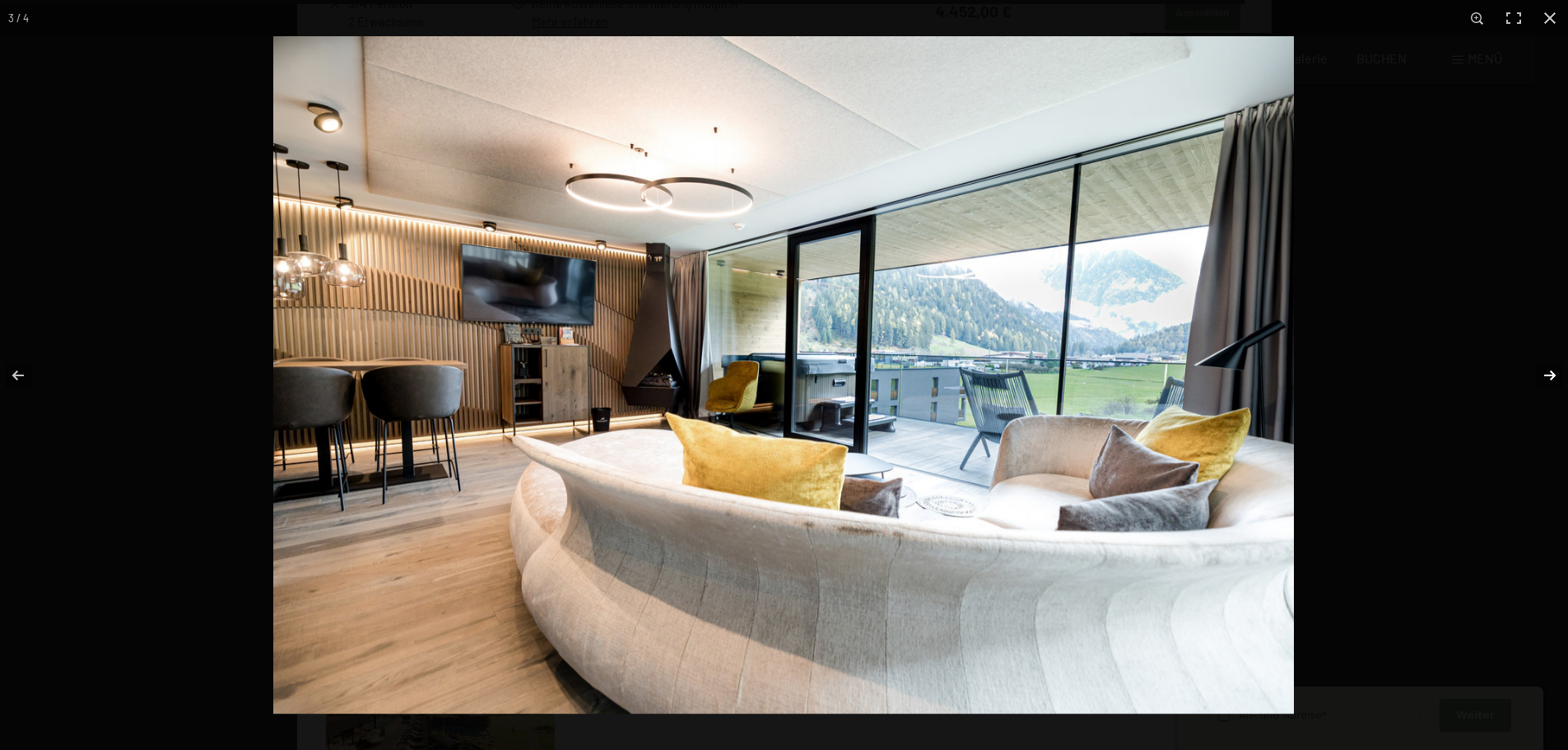
click at [1548, 374] on button "button" at bounding box center [1539, 375] width 58 height 83
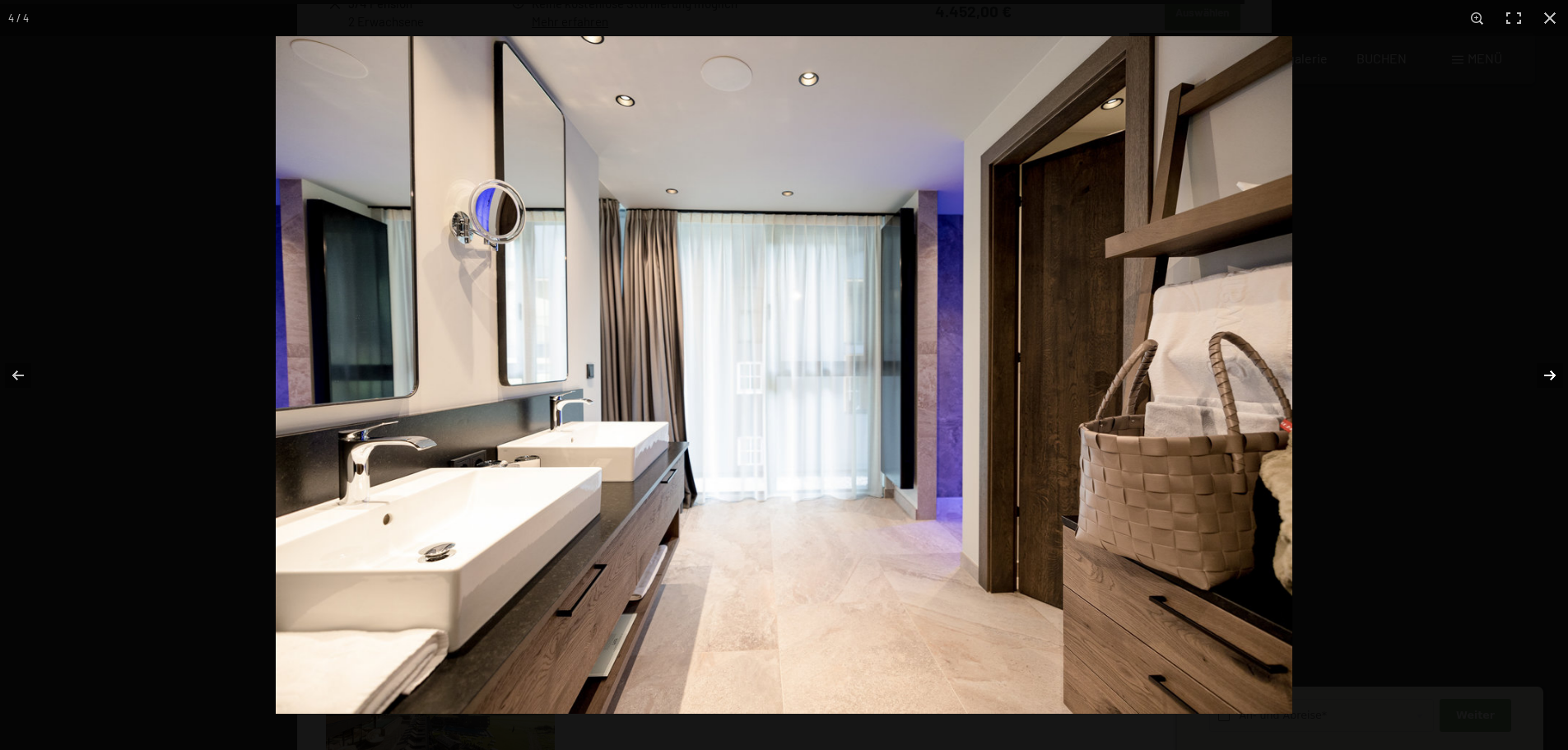
click at [1548, 374] on button "button" at bounding box center [1539, 375] width 58 height 83
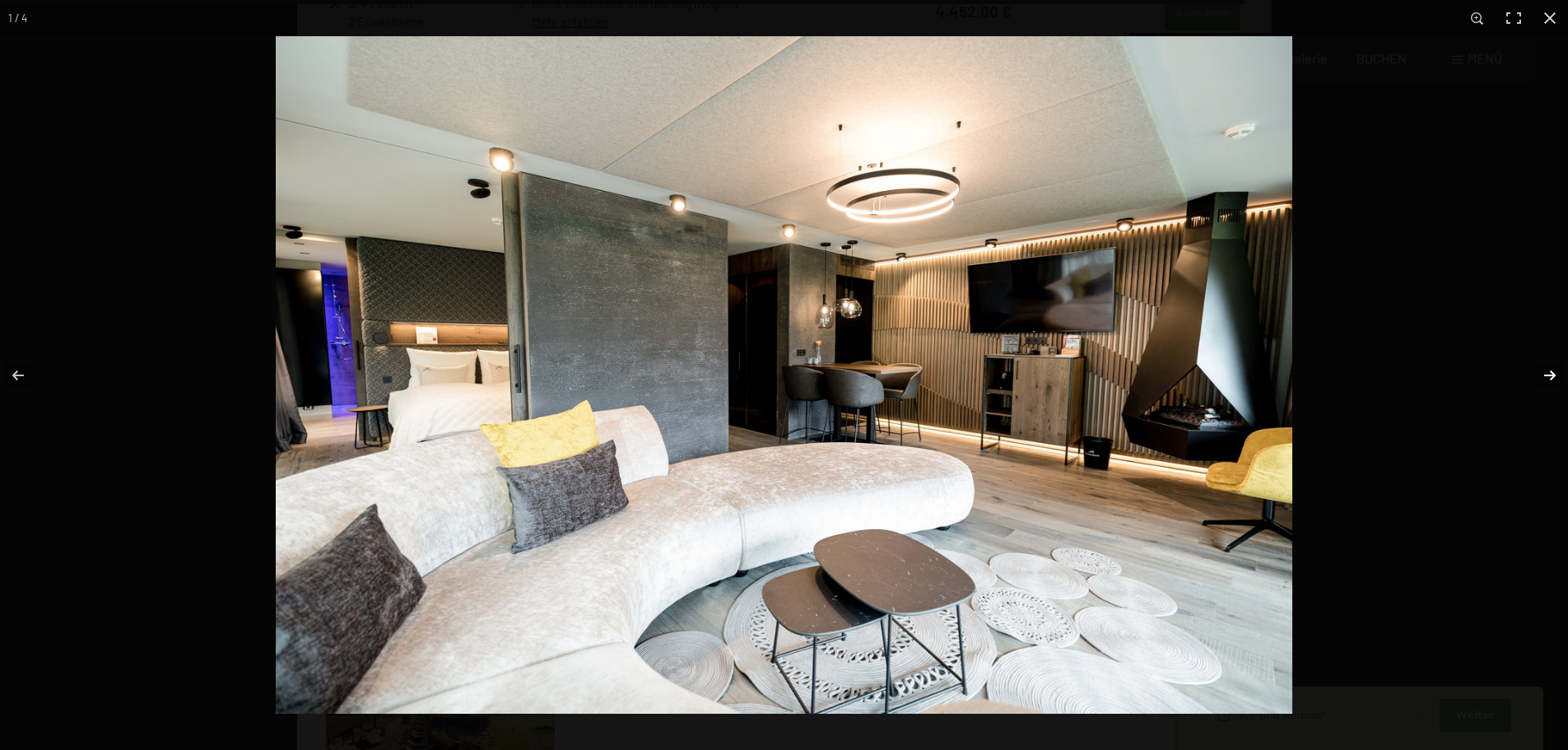
click at [1548, 374] on button "button" at bounding box center [1539, 375] width 58 height 83
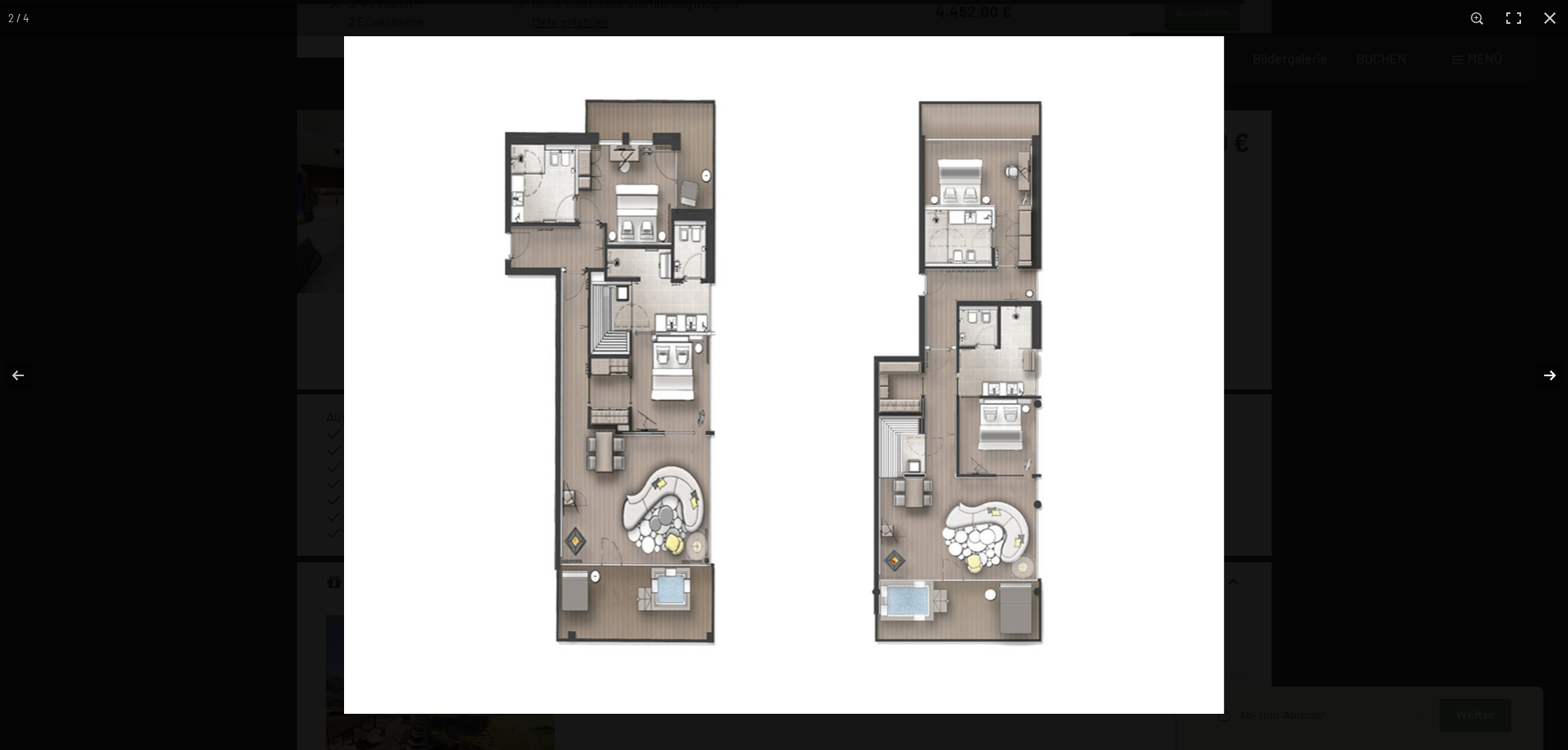
click at [1548, 374] on button "button" at bounding box center [1539, 375] width 58 height 83
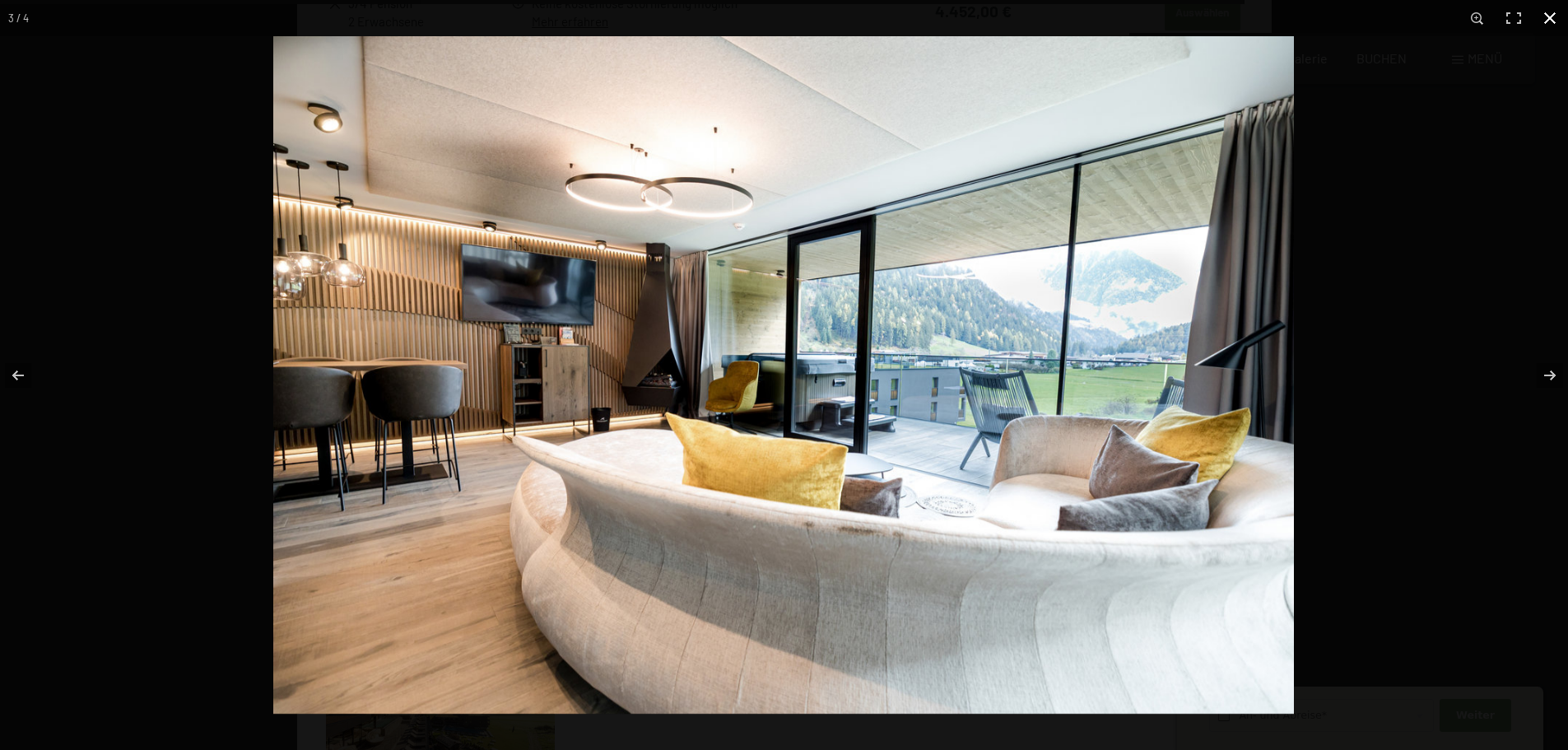
click at [1550, 20] on button "button" at bounding box center [1549, 18] width 36 height 36
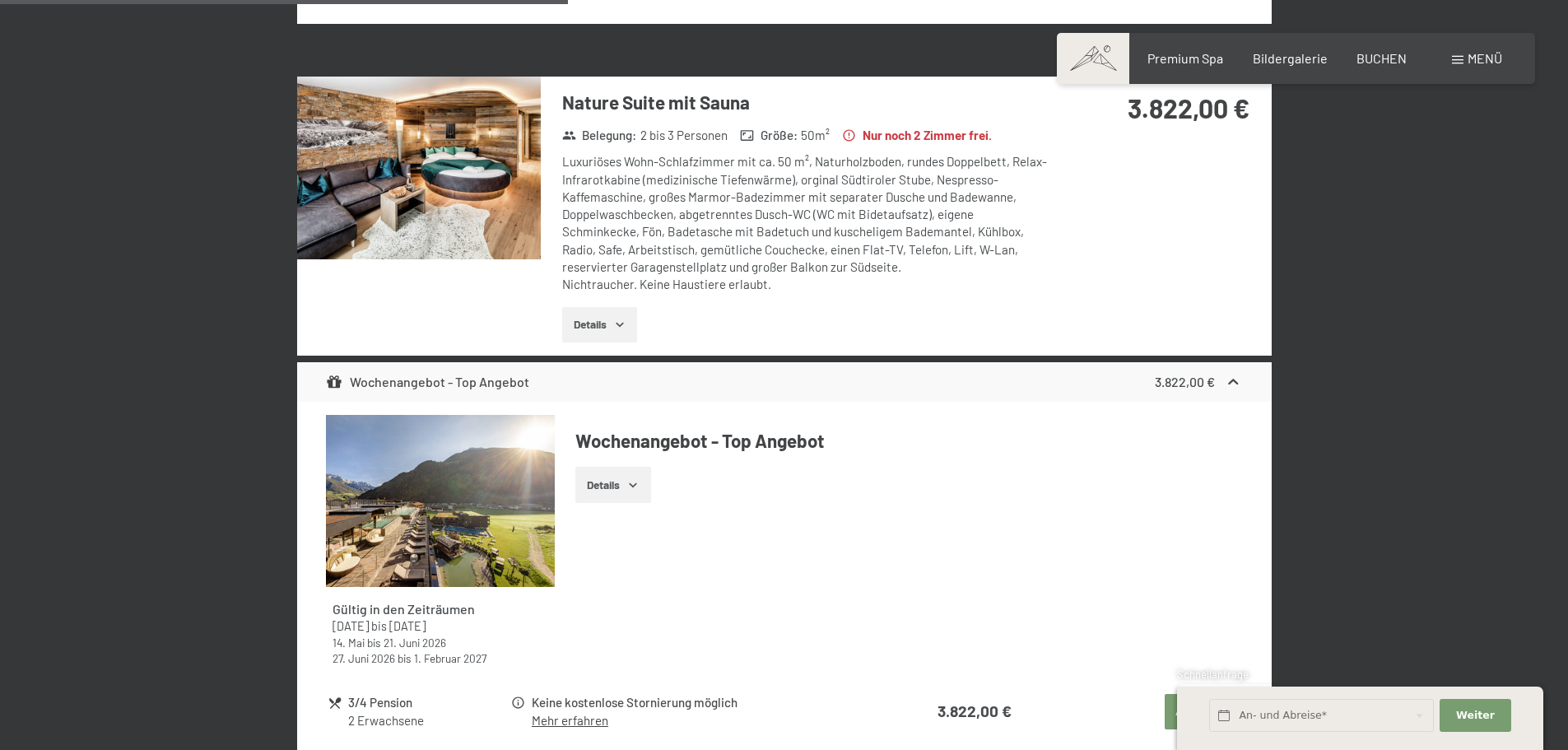
scroll to position [2121, 0]
